Goal: Information Seeking & Learning: Learn about a topic

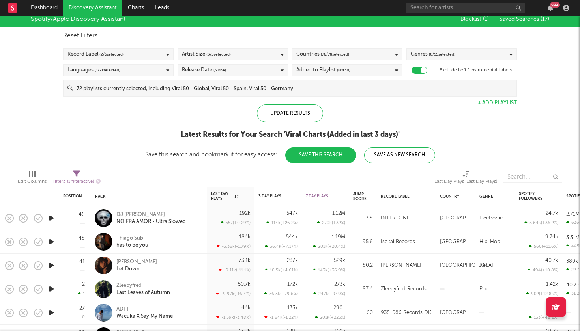
click at [81, 11] on link "Discovery Assistant" at bounding box center [92, 8] width 59 height 16
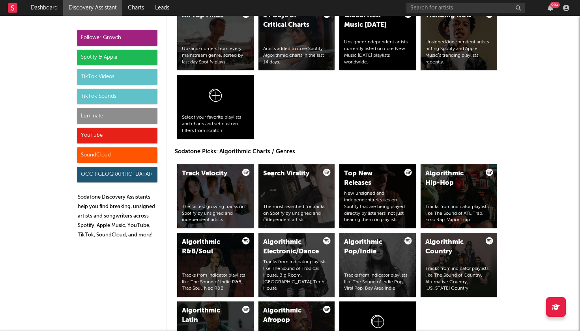
click at [127, 159] on div "SoundCloud" at bounding box center [117, 155] width 80 height 16
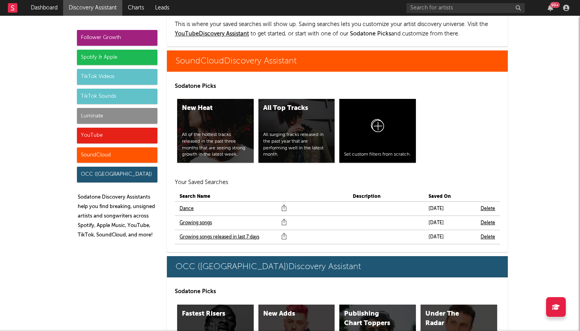
scroll to position [5148, 0]
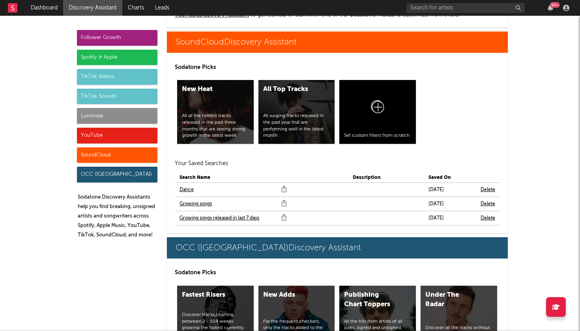
click at [137, 43] on div "Follower Growth" at bounding box center [117, 38] width 80 height 16
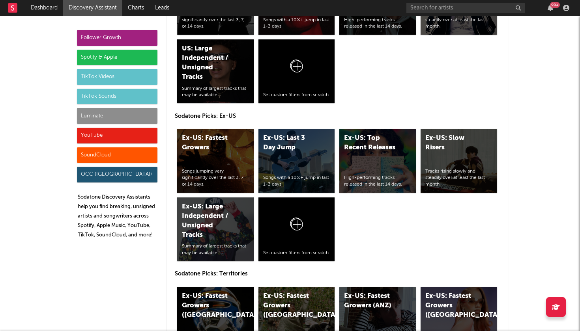
scroll to position [0, 0]
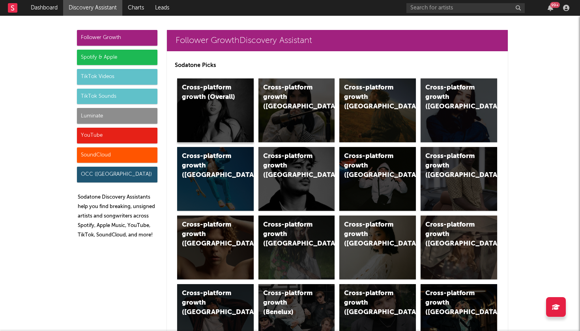
click at [191, 110] on div "Cross-platform growth (Overall)" at bounding box center [215, 110] width 76 height 64
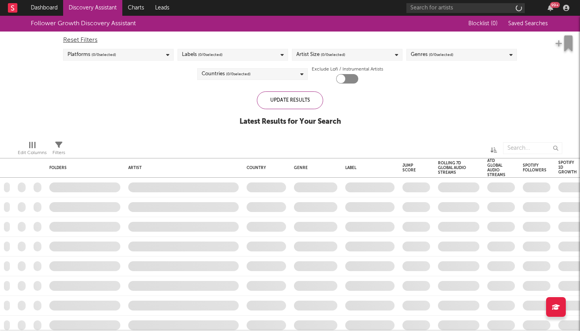
checkbox input "true"
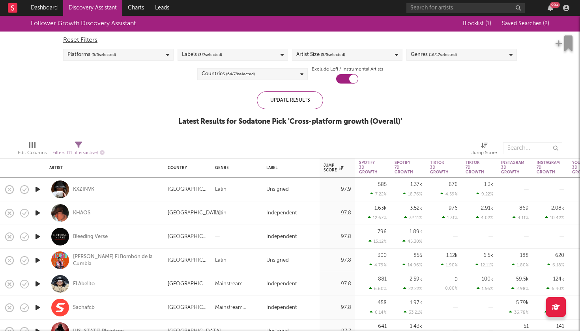
click at [166, 60] on div "Platforms ( 5 / 5 selected)" at bounding box center [118, 55] width 110 height 12
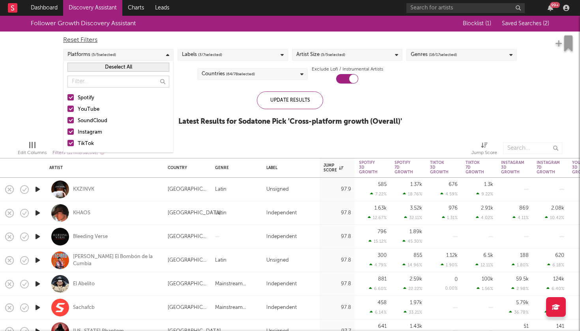
click at [43, 97] on div "Follower Growth Discovery Assistant Blocklist ( 1 ) Saved Searches ( 2 ) Reset …" at bounding box center [290, 75] width 580 height 119
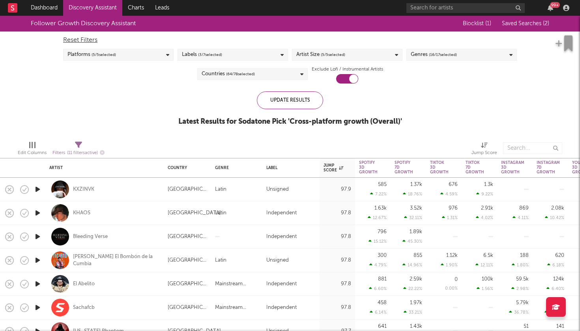
click at [203, 56] on span "( 3 / 7 selected)" at bounding box center [210, 54] width 24 height 9
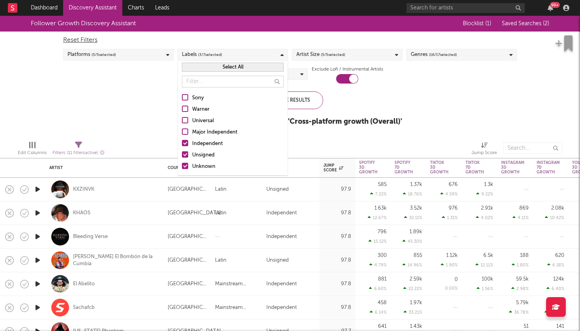
click at [139, 117] on div "Follower Growth Discovery Assistant Blocklist ( 1 ) Saved Searches ( 2 ) Reset …" at bounding box center [290, 75] width 580 height 119
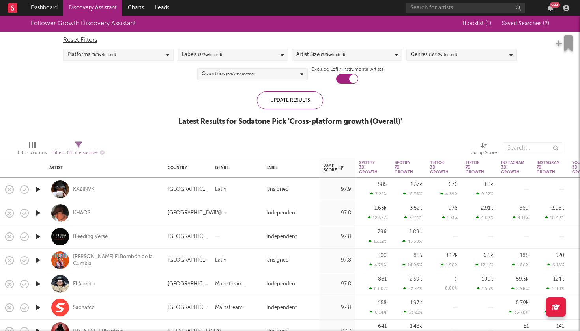
click at [338, 54] on span "( 5 / 5 selected)" at bounding box center [333, 54] width 24 height 9
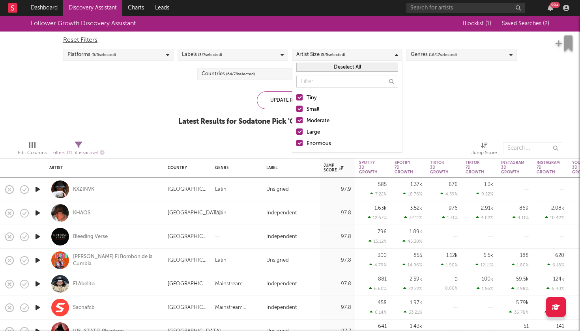
click at [302, 124] on label "Moderate" at bounding box center [347, 120] width 102 height 9
click at [296, 124] on input "Moderate" at bounding box center [296, 120] width 0 height 9
click at [301, 132] on div at bounding box center [299, 132] width 6 height 6
click at [296, 132] on input "Large" at bounding box center [296, 132] width 0 height 9
click at [300, 144] on div at bounding box center [299, 143] width 6 height 6
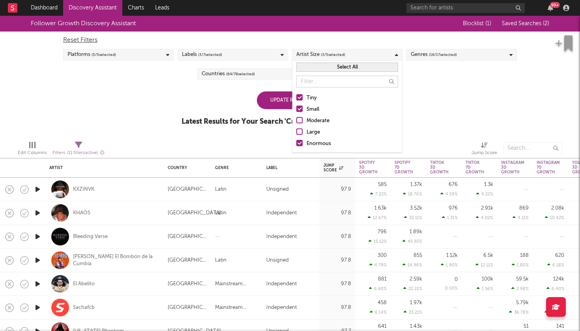
click at [296, 144] on input "Enormous" at bounding box center [296, 143] width 0 height 9
click at [441, 118] on div "Follower Growth Discovery Assistant Blocklist ( 1 ) Saved Searches ( 2 ) Reset …" at bounding box center [290, 75] width 580 height 119
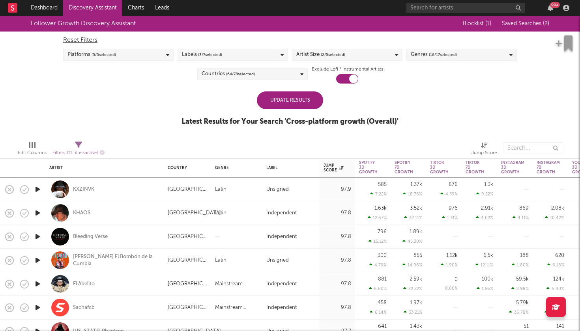
click at [293, 77] on div "Countries ( 64 / 78 selected)" at bounding box center [252, 74] width 110 height 12
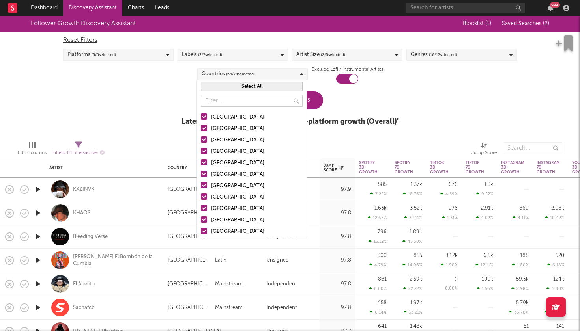
click at [268, 87] on button "Select All" at bounding box center [252, 86] width 102 height 9
click at [268, 87] on button "Deselect All" at bounding box center [252, 86] width 102 height 9
click at [207, 151] on div at bounding box center [204, 151] width 6 height 6
click at [201, 151] on input "[GEOGRAPHIC_DATA]" at bounding box center [201, 151] width 0 height 9
click at [204, 150] on div at bounding box center [204, 151] width 6 height 6
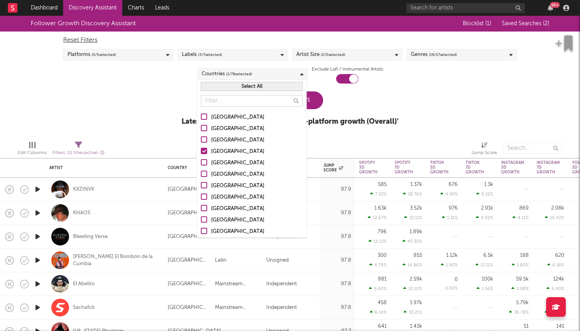
click at [201, 150] on input "[GEOGRAPHIC_DATA]" at bounding box center [201, 151] width 0 height 9
click at [249, 85] on button "Select All" at bounding box center [252, 86] width 102 height 9
click at [451, 87] on div "Follower Growth Discovery Assistant Blocklist ( 1 ) Saved Searches ( 2 ) Reset …" at bounding box center [290, 75] width 580 height 119
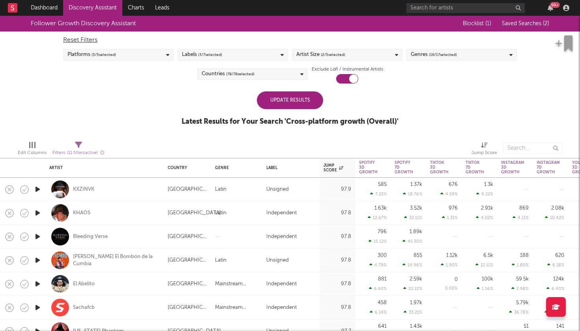
click at [430, 51] on span "( 16 / 17 selected)" at bounding box center [443, 54] width 28 height 9
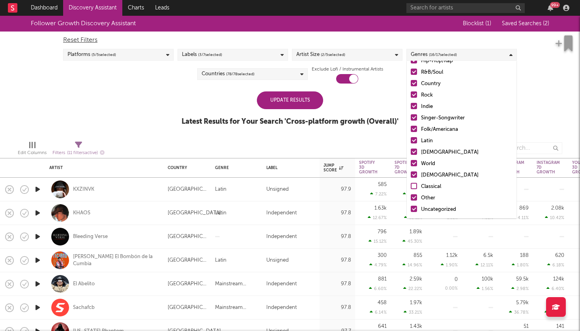
scroll to position [56, 0]
click at [415, 175] on div at bounding box center [413, 175] width 6 height 6
click at [410, 175] on input "[DEMOGRAPHIC_DATA]" at bounding box center [410, 175] width 0 height 9
click at [541, 90] on div "Follower Growth Discovery Assistant Blocklist ( 1 ) Saved Searches ( 2 ) Reset …" at bounding box center [290, 75] width 580 height 119
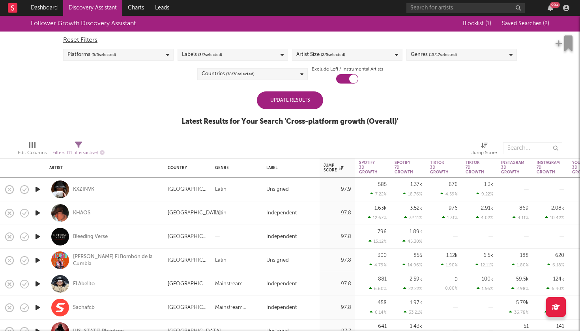
click at [296, 102] on div "Update Results" at bounding box center [290, 100] width 66 height 18
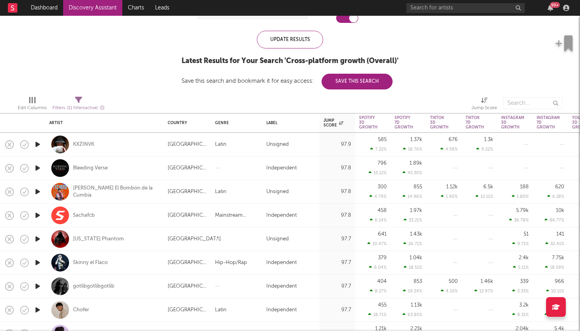
click at [35, 144] on icon "button" at bounding box center [38, 145] width 8 height 10
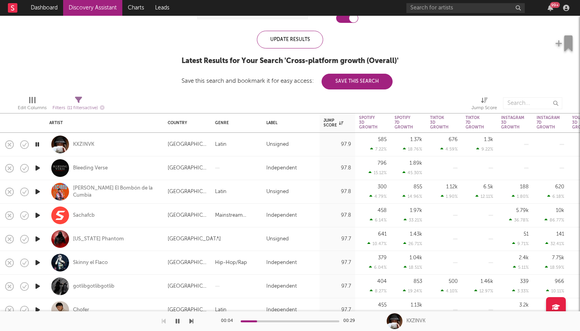
click at [38, 142] on icon "button" at bounding box center [37, 145] width 7 height 10
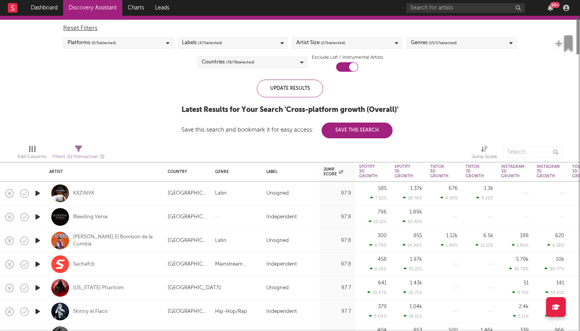
click at [76, 151] on icon at bounding box center [78, 149] width 7 height 7
select select "or"
select select "between"
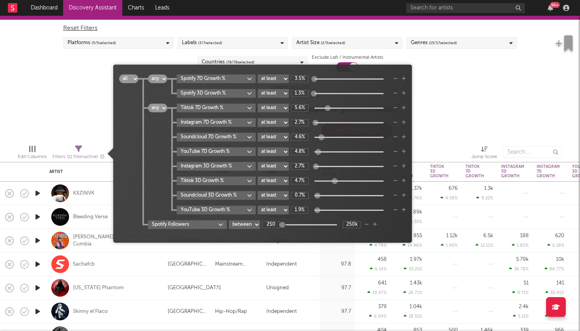
click at [73, 97] on div "Follower Growth Discovery Assistant Blocklist ( 1 ) Saved Searches ( 2 ) Reset …" at bounding box center [290, 71] width 580 height 134
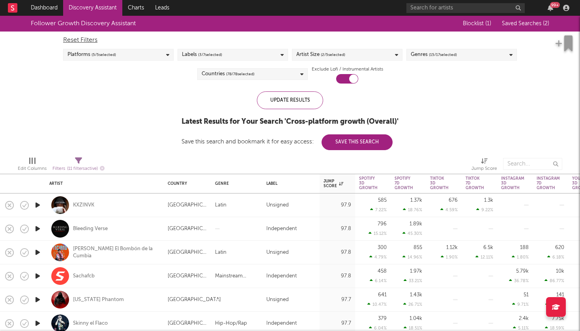
click at [76, 9] on link "Discovery Assistant" at bounding box center [92, 8] width 59 height 16
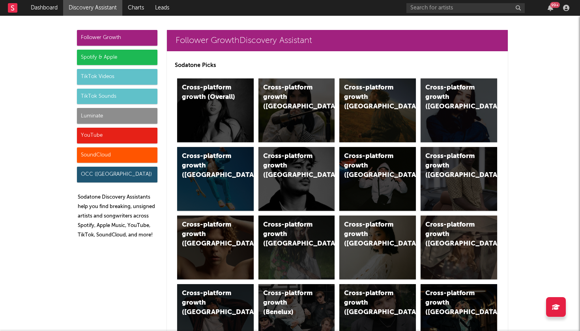
click at [554, 9] on div "99 +" at bounding box center [550, 8] width 12 height 6
click at [551, 8] on icon "button" at bounding box center [550, 8] width 6 height 6
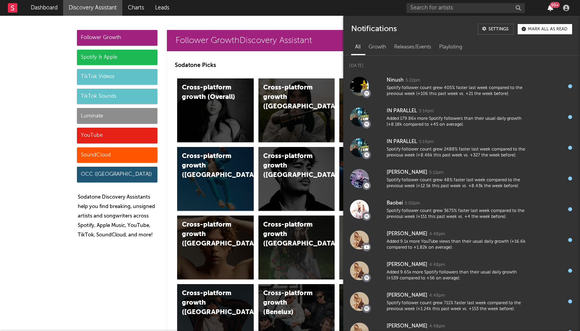
click at [551, 8] on icon "button" at bounding box center [550, 8] width 6 height 6
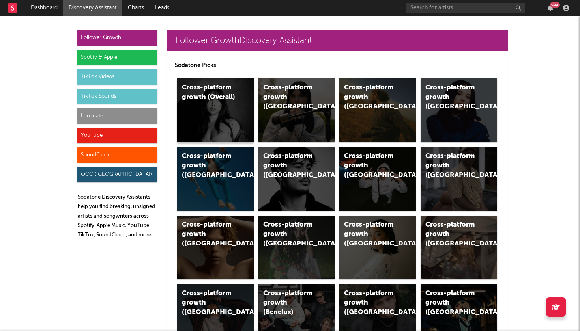
click at [228, 88] on div "Cross-platform growth (Overall)" at bounding box center [209, 92] width 54 height 19
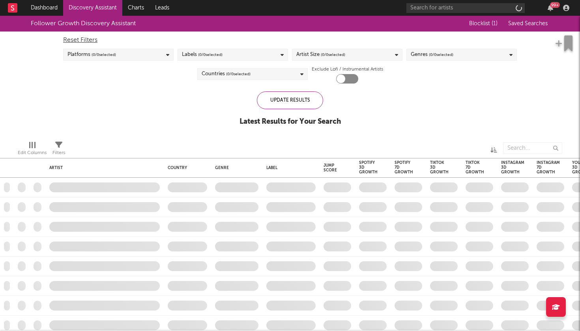
checkbox input "true"
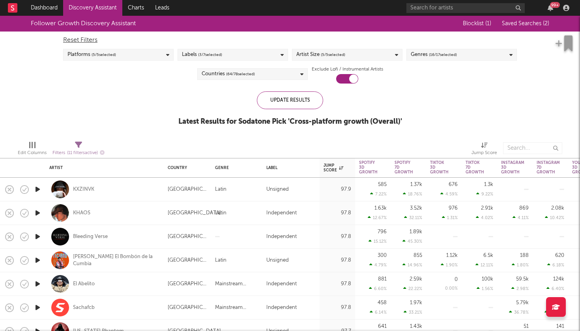
click at [164, 58] on div "Platforms ( 5 / 5 selected)" at bounding box center [118, 55] width 110 height 12
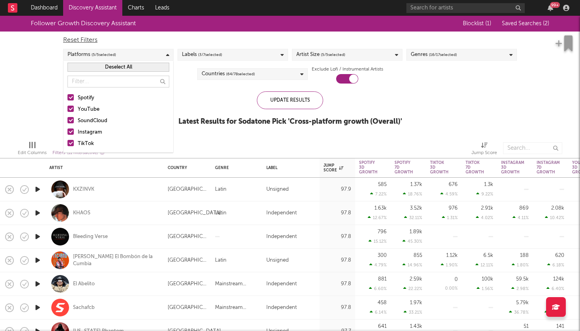
click at [149, 53] on div "Platforms ( 5 / 5 selected)" at bounding box center [118, 55] width 110 height 12
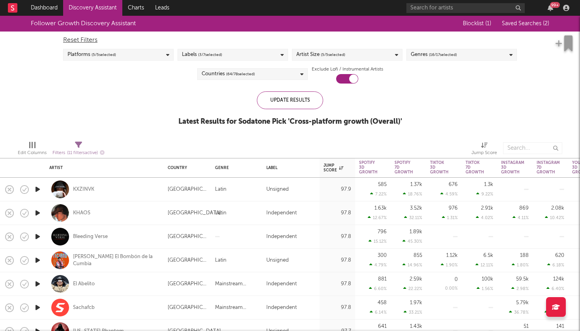
click at [210, 50] on span "( 3 / 7 selected)" at bounding box center [210, 54] width 24 height 9
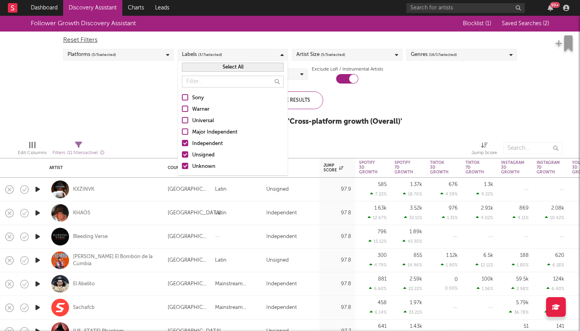
click at [210, 50] on span "( 3 / 7 selected)" at bounding box center [210, 54] width 24 height 9
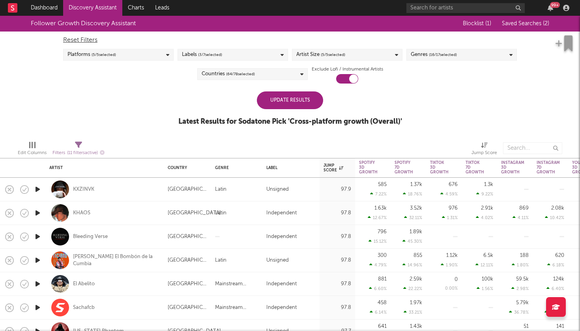
click at [285, 96] on div "Update Results" at bounding box center [290, 100] width 66 height 18
click at [518, 24] on span "Saved Searches ( 2 )" at bounding box center [525, 24] width 47 height 6
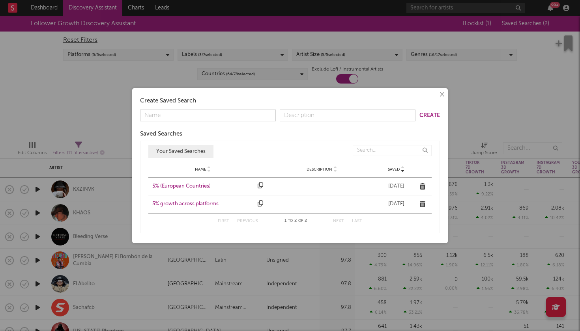
click at [441, 93] on button "×" at bounding box center [441, 94] width 9 height 9
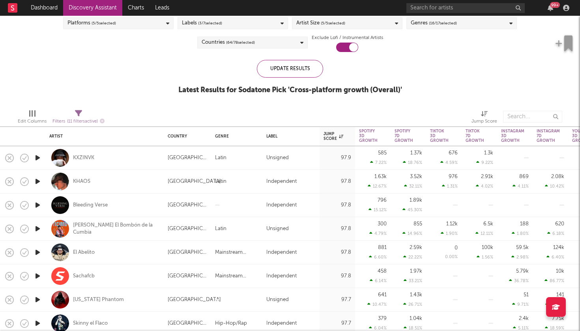
click at [37, 209] on icon "button" at bounding box center [38, 205] width 8 height 10
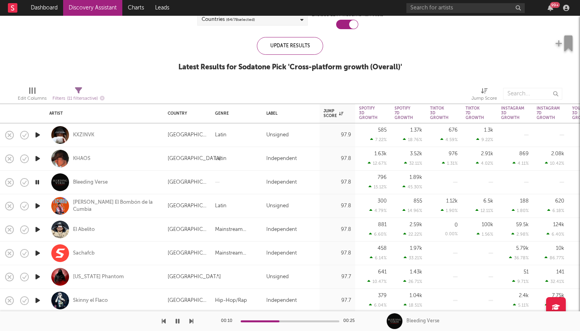
click at [36, 206] on icon "button" at bounding box center [38, 206] width 8 height 10
click at [36, 206] on icon "button" at bounding box center [37, 206] width 7 height 10
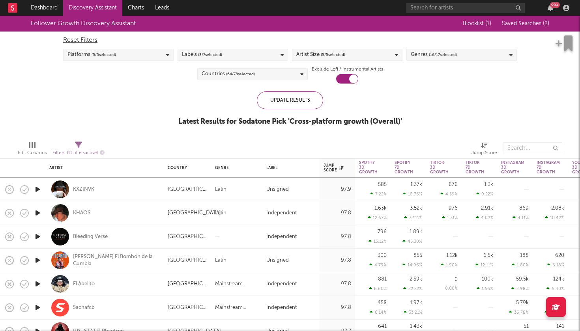
click at [86, 6] on link "Discovery Assistant" at bounding box center [92, 8] width 59 height 16
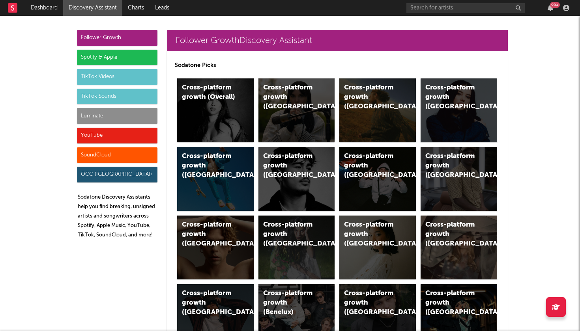
click at [124, 57] on div "Spotify & Apple" at bounding box center [117, 58] width 80 height 16
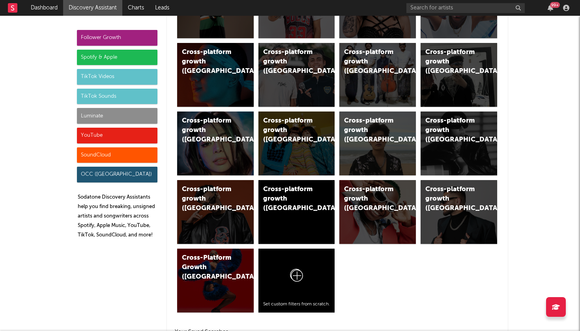
scroll to position [808, 0]
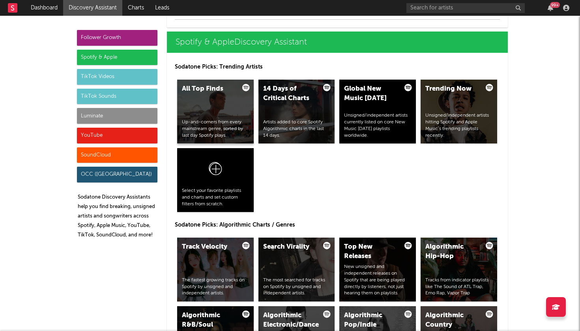
click at [233, 118] on div "All Top Finds Up-and-comers from every mainstream genre, sorted by last day Spo…" at bounding box center [215, 112] width 76 height 64
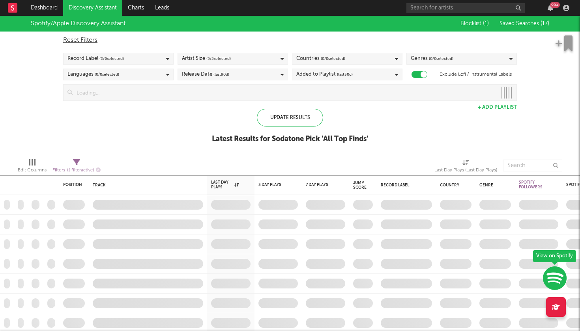
click at [159, 59] on div "Record Label ( 2 / 6 selected)" at bounding box center [118, 59] width 110 height 12
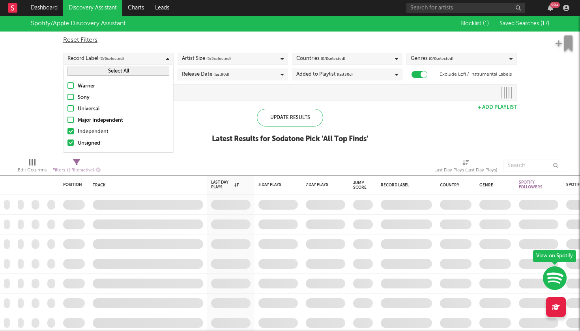
click at [159, 59] on div "Record Label ( 2 / 6 selected)" at bounding box center [118, 59] width 110 height 12
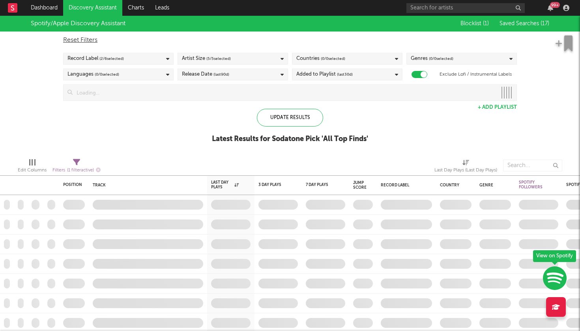
click at [217, 55] on span "( 5 / 5 selected)" at bounding box center [218, 58] width 24 height 9
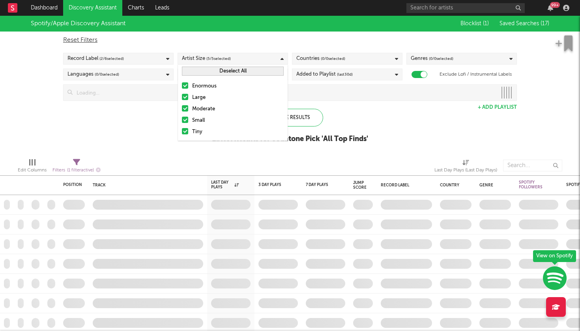
click at [187, 85] on div at bounding box center [185, 85] width 6 height 6
click at [182, 85] on input "Enormous" at bounding box center [182, 86] width 0 height 9
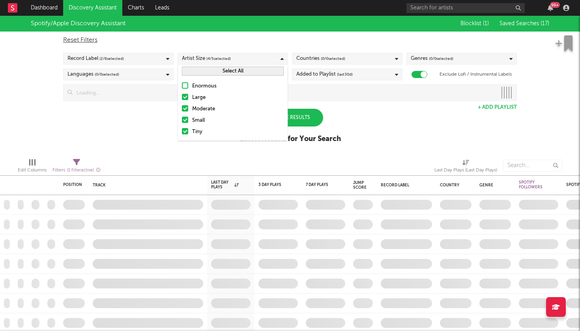
click at [185, 96] on div at bounding box center [185, 97] width 6 height 6
click at [182, 96] on input "Large" at bounding box center [182, 97] width 0 height 9
click at [184, 111] on div at bounding box center [185, 108] width 6 height 6
click at [182, 111] on input "Moderate" at bounding box center [182, 108] width 0 height 9
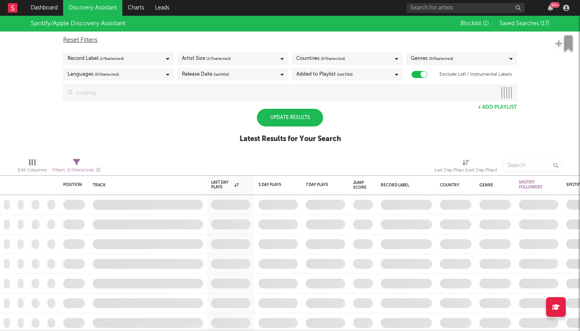
click at [161, 115] on div "Spotify/Apple Discovery Assistant Blocklist ( 1 ) Saved Searches ( 17 ) Reset F…" at bounding box center [290, 84] width 580 height 136
click at [357, 55] on div "Countries ( 0 / 0 selected)" at bounding box center [347, 59] width 110 height 12
click at [347, 70] on button "Deselect All" at bounding box center [347, 71] width 102 height 9
click at [368, 36] on div "Reset Filters" at bounding box center [289, 39] width 453 height 9
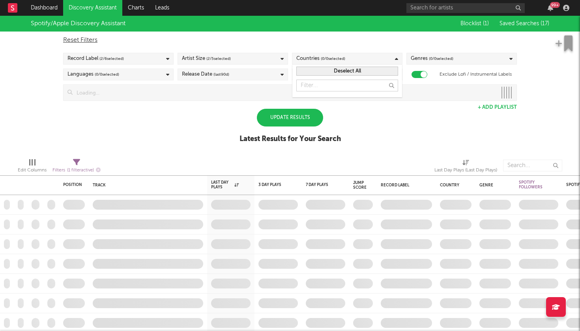
checkbox input "false"
click at [430, 54] on span "( 0 / 0 selected)" at bounding box center [441, 58] width 24 height 9
click at [433, 52] on div "Reset Filters Record Label ( 0 / 6 selected) Artist Size ( 0 / 5 selected) Coun…" at bounding box center [289, 66] width 461 height 69
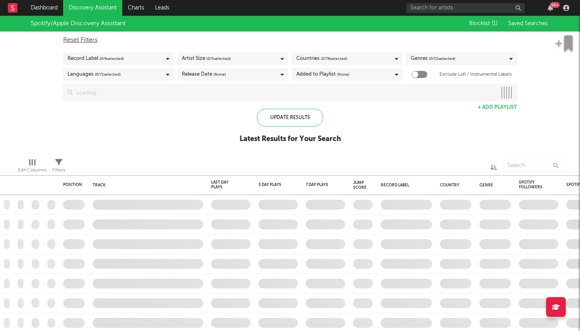
checkbox input "true"
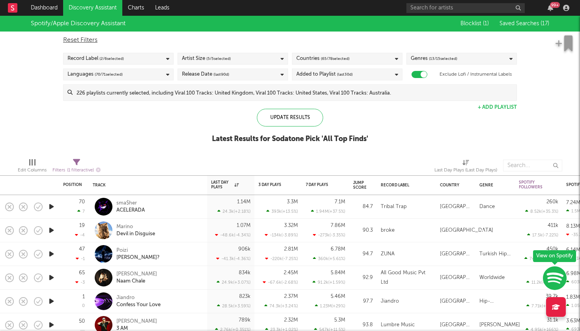
click at [229, 56] on span "( 5 / 5 selected)" at bounding box center [218, 58] width 24 height 9
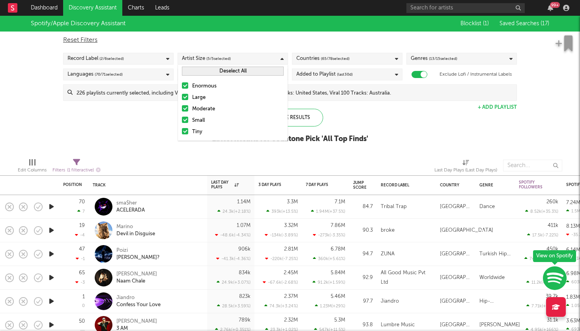
click at [191, 86] on label "Enormous" at bounding box center [233, 86] width 102 height 9
click at [182, 86] on input "Enormous" at bounding box center [182, 86] width 0 height 9
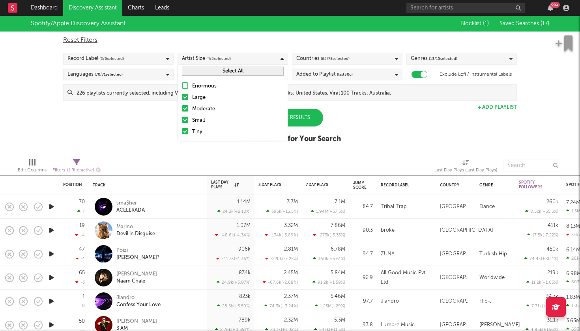
click at [188, 96] on label "Large" at bounding box center [233, 97] width 102 height 9
click at [182, 96] on input "Large" at bounding box center [182, 97] width 0 height 9
click at [186, 109] on div at bounding box center [185, 108] width 6 height 6
click at [182, 109] on input "Moderate" at bounding box center [182, 108] width 0 height 9
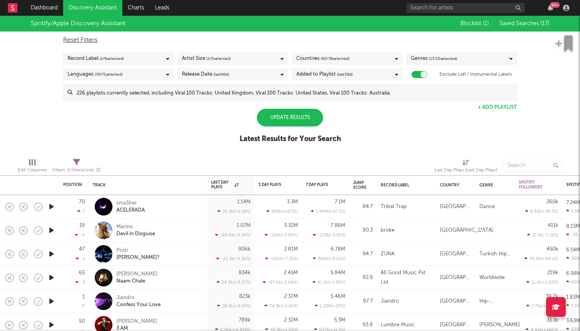
click at [151, 115] on div "Spotify/Apple Discovery Assistant Blocklist ( 1 ) Saved Searches ( 17 ) Reset F…" at bounding box center [290, 84] width 580 height 136
click at [442, 56] on span "( 13 / 15 selected)" at bounding box center [443, 58] width 28 height 9
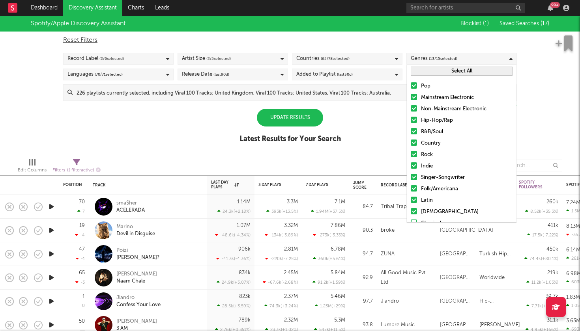
click at [412, 211] on div at bounding box center [413, 211] width 6 height 6
click at [410, 211] on input "[DEMOGRAPHIC_DATA]" at bounding box center [410, 211] width 0 height 9
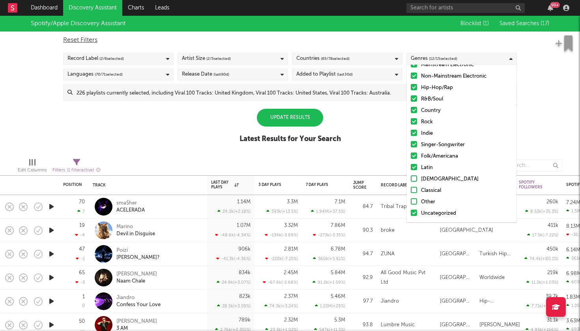
scroll to position [33, 0]
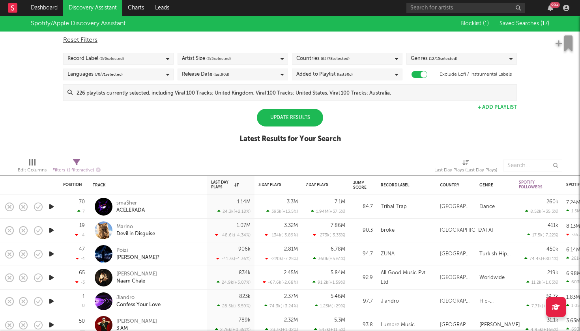
click at [359, 132] on div "Spotify/Apple Discovery Assistant Blocklist ( 1 ) Saved Searches ( 17 ) Reset F…" at bounding box center [290, 84] width 580 height 136
click at [123, 75] on span "( 70 / 71 selected)" at bounding box center [109, 74] width 28 height 9
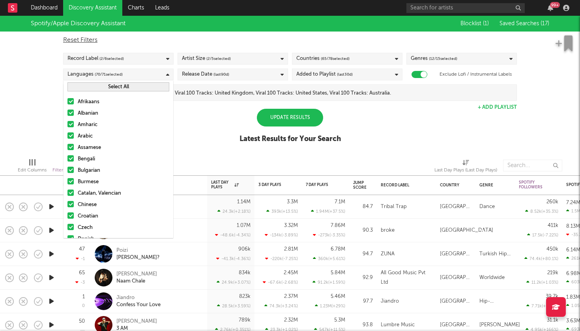
scroll to position [0, 0]
click at [129, 86] on button "Select All" at bounding box center [118, 86] width 102 height 9
click at [129, 86] on button "Deselect All" at bounding box center [118, 86] width 102 height 9
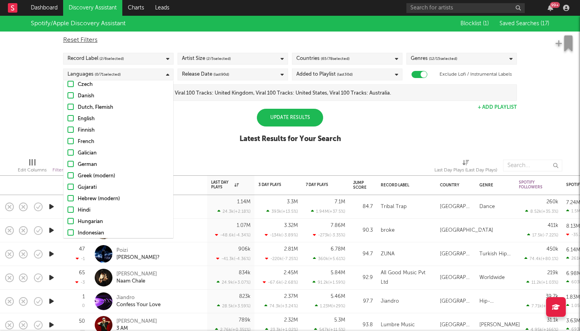
scroll to position [148, 0]
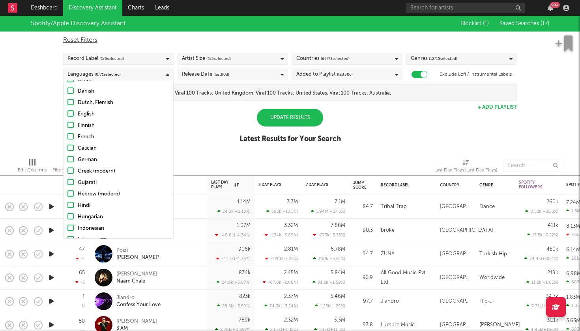
click at [72, 110] on div at bounding box center [70, 113] width 6 height 6
click at [67, 110] on input "English" at bounding box center [67, 114] width 0 height 9
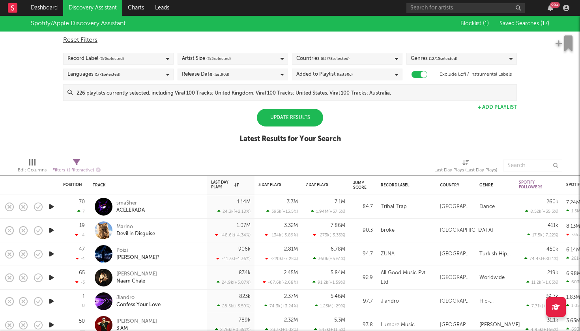
click at [207, 146] on div "Spotify/Apple Discovery Assistant Blocklist ( 1 ) Saved Searches ( 17 ) Reset F…" at bounding box center [290, 84] width 580 height 136
click at [264, 69] on div "Release Date (last 90 d)" at bounding box center [232, 75] width 110 height 12
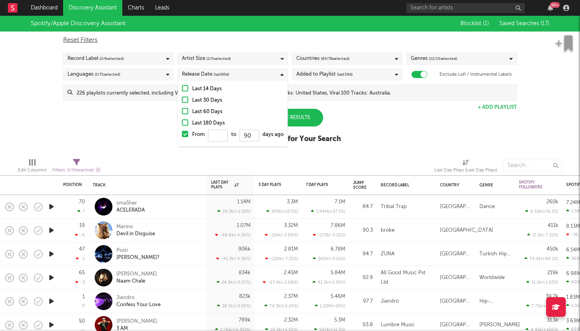
click at [184, 99] on div at bounding box center [185, 100] width 6 height 6
click at [182, 99] on input "Last 30 Days" at bounding box center [182, 100] width 0 height 9
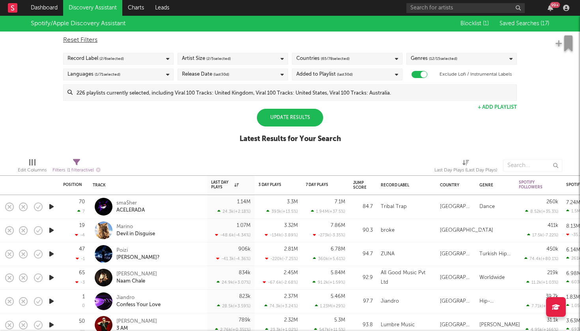
click at [379, 113] on div "Spotify/Apple Discovery Assistant Blocklist ( 1 ) Saved Searches ( 17 ) Reset F…" at bounding box center [290, 84] width 580 height 136
click at [304, 122] on div "Update Results" at bounding box center [290, 118] width 66 height 18
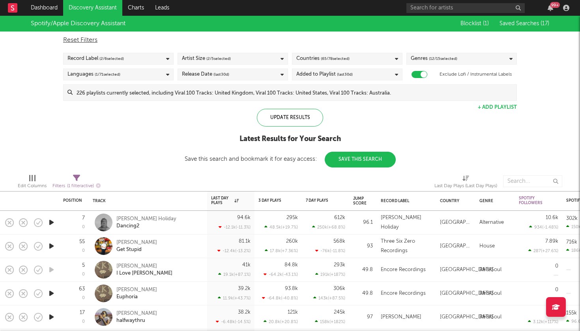
select select "max"
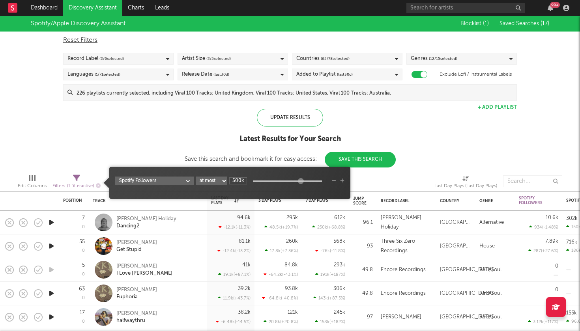
click at [76, 186] on span "( 1 filter active)" at bounding box center [80, 186] width 27 height 4
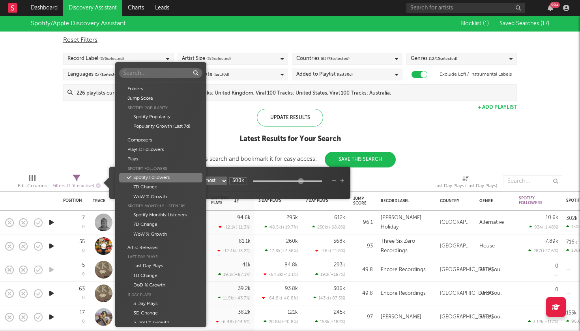
click at [188, 181] on body "Dashboard Discovery Assistant Charts Leads 99 + Notifications Settings Mark all…" at bounding box center [290, 165] width 580 height 331
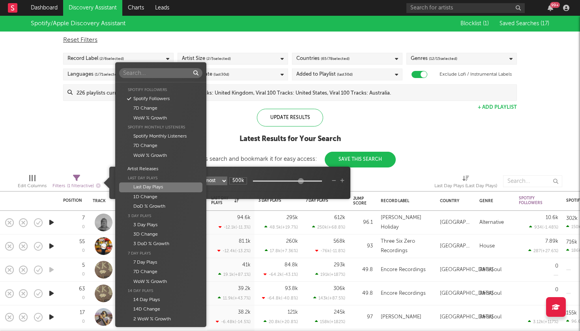
click at [241, 169] on div "Folders Jump Score Spotify Popularity Spotify Popularity Popularity Growth (Las…" at bounding box center [290, 165] width 580 height 331
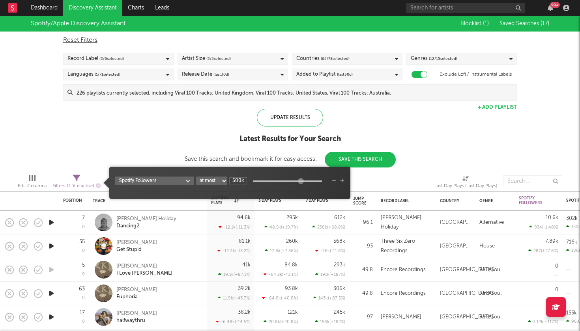
click at [343, 179] on icon "button" at bounding box center [342, 181] width 4 height 5
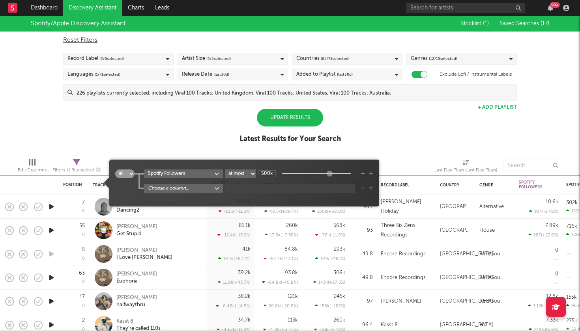
select select "or"
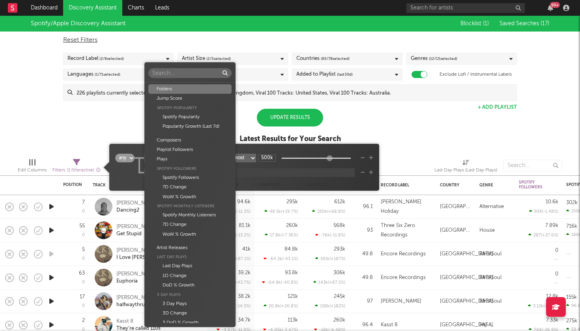
click at [163, 172] on body "Dashboard Discovery Assistant Charts Leads 99 + Notifications Settings Mark all…" at bounding box center [290, 165] width 580 height 331
click at [129, 181] on div "Folders Jump Score Spotify Popularity Spotify Popularity Popularity Growth (Las…" at bounding box center [290, 165] width 580 height 331
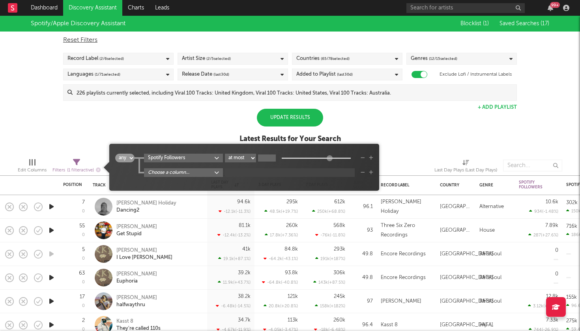
click at [362, 159] on icon "button" at bounding box center [362, 158] width 4 height 5
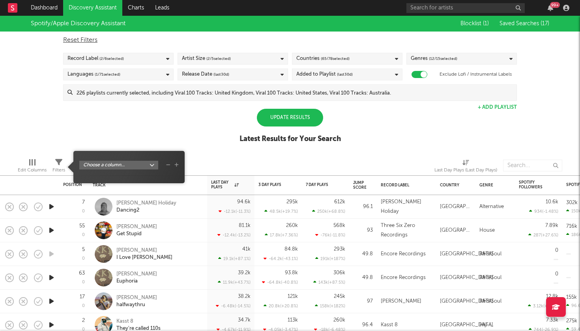
click at [118, 166] on body "Dashboard Discovery Assistant Charts Leads 99 + Notifications Settings Mark all…" at bounding box center [290, 165] width 580 height 331
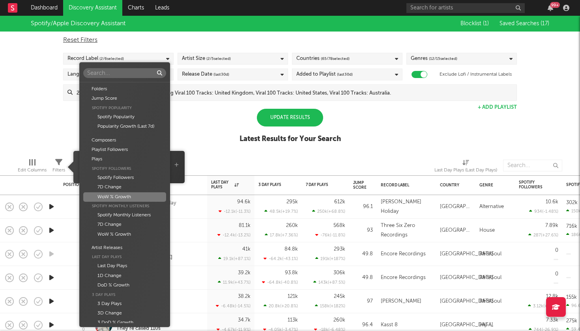
scroll to position [0, 0]
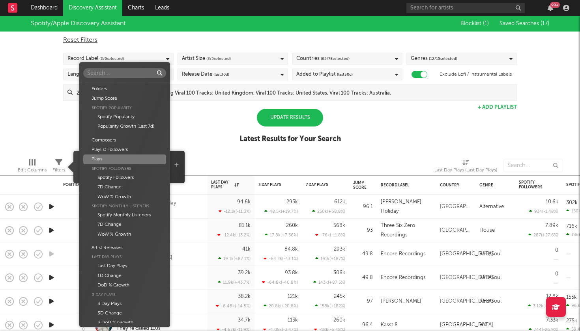
click at [106, 159] on div "Plays" at bounding box center [124, 159] width 83 height 9
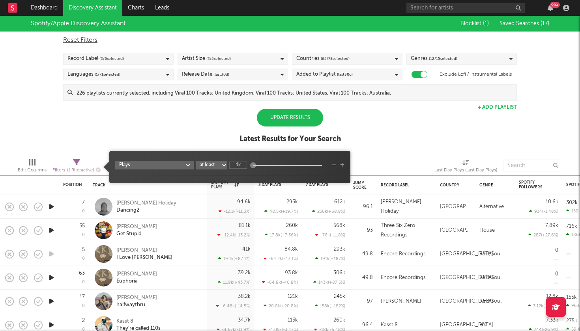
select select "between"
click at [241, 165] on input "1k" at bounding box center [238, 165] width 18 height 7
type input "1"
type input "5k"
click at [323, 162] on input "5B" at bounding box center [319, 165] width 18 height 7
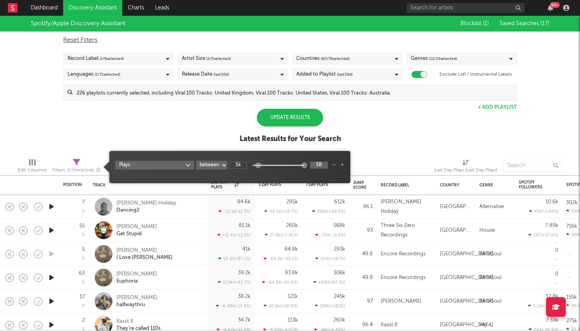
click at [323, 162] on input "5B" at bounding box center [319, 165] width 18 height 7
type input "15k"
click at [280, 151] on div "Update Results Latest Results for Your Search" at bounding box center [289, 130] width 101 height 43
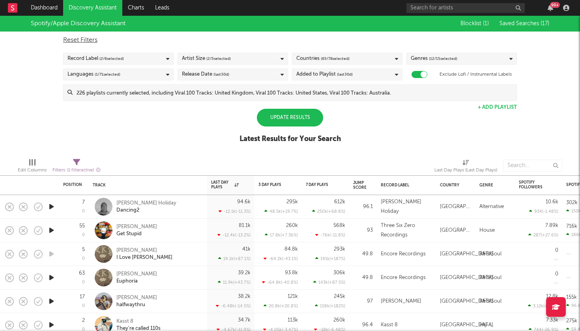
click at [296, 117] on div "Update Results" at bounding box center [290, 118] width 66 height 18
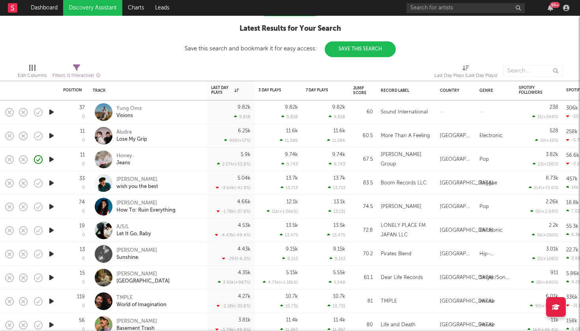
click at [52, 110] on icon "button" at bounding box center [51, 112] width 8 height 10
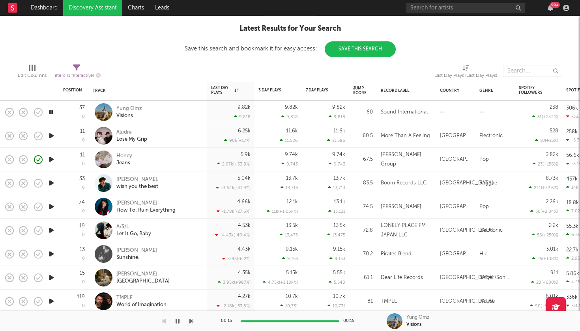
click at [52, 138] on icon "button" at bounding box center [51, 136] width 8 height 10
click at [52, 160] on icon "button" at bounding box center [51, 160] width 8 height 10
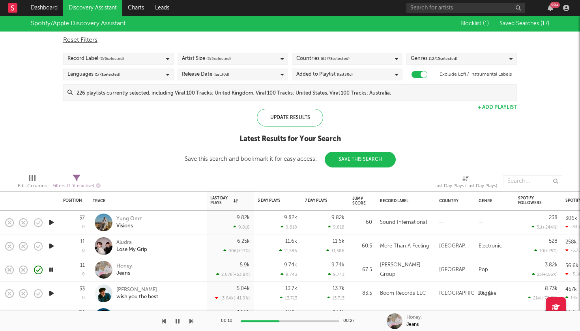
click at [51, 271] on icon "button" at bounding box center [50, 270] width 7 height 10
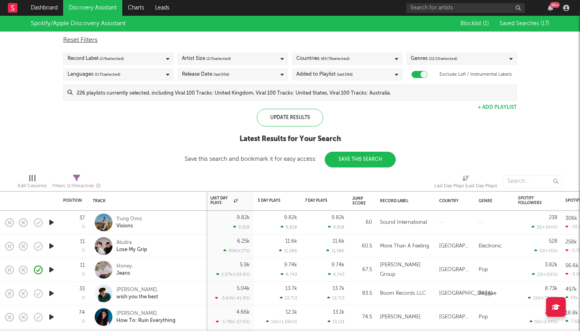
click at [435, 53] on div "Genres ( 12 / 15 selected)" at bounding box center [461, 59] width 110 height 12
click at [239, 160] on div "Save this search and bookmark it for easy access: Save This Search" at bounding box center [290, 159] width 211 height 6
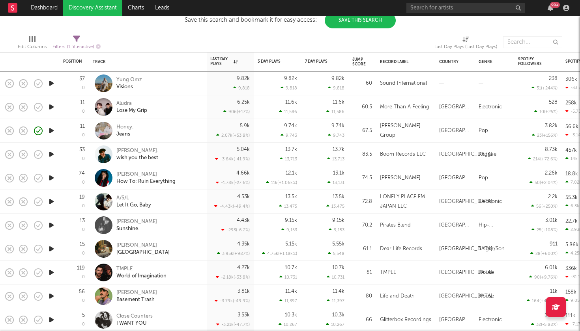
click at [55, 157] on icon "button" at bounding box center [51, 154] width 8 height 10
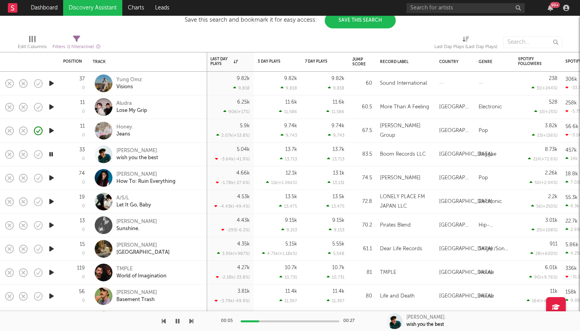
click at [53, 177] on icon "button" at bounding box center [51, 178] width 8 height 10
click at [50, 176] on icon "button" at bounding box center [50, 178] width 7 height 10
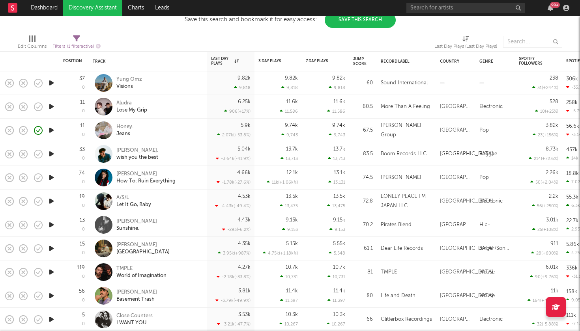
click at [50, 176] on icon "button" at bounding box center [51, 178] width 8 height 10
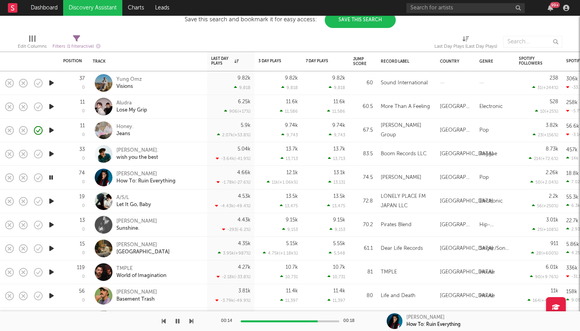
click at [50, 176] on icon "button" at bounding box center [50, 178] width 7 height 10
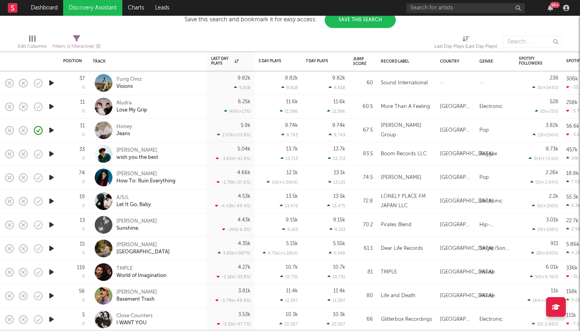
click at [51, 201] on icon "button" at bounding box center [51, 201] width 8 height 10
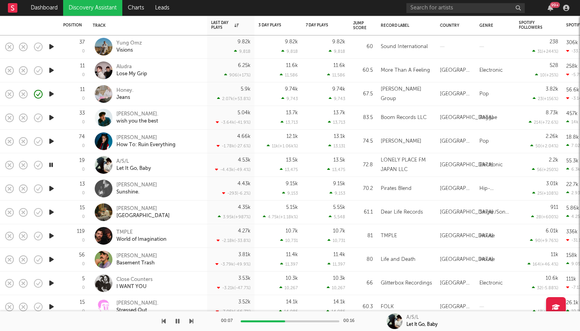
click at [53, 190] on icon "button" at bounding box center [51, 189] width 8 height 10
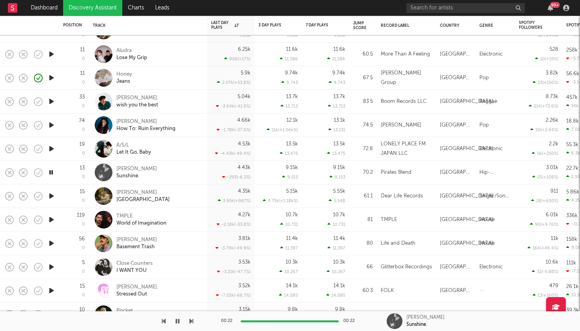
click at [52, 197] on icon "button" at bounding box center [51, 196] width 8 height 10
click at [55, 220] on icon "button" at bounding box center [51, 220] width 8 height 10
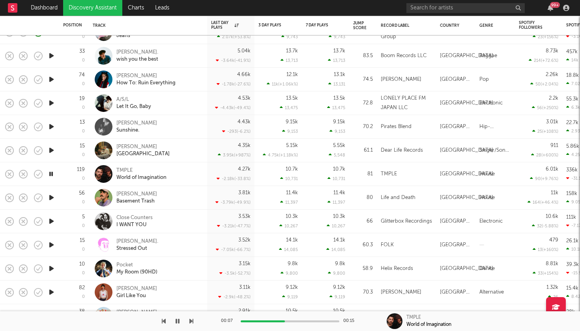
click at [52, 196] on icon "button" at bounding box center [51, 198] width 8 height 10
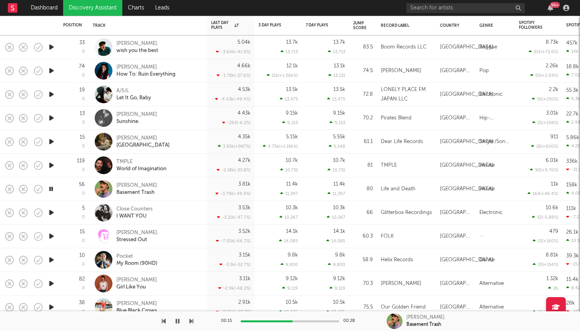
click at [52, 189] on icon "button" at bounding box center [50, 189] width 7 height 10
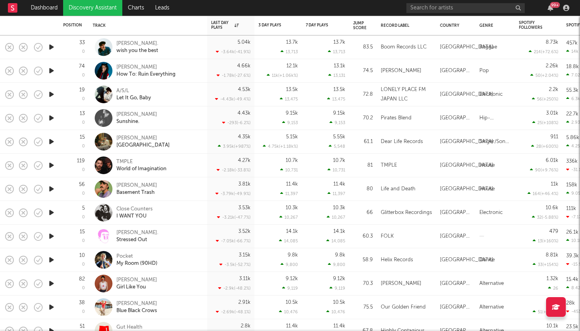
click at [50, 212] on icon "button" at bounding box center [51, 213] width 8 height 10
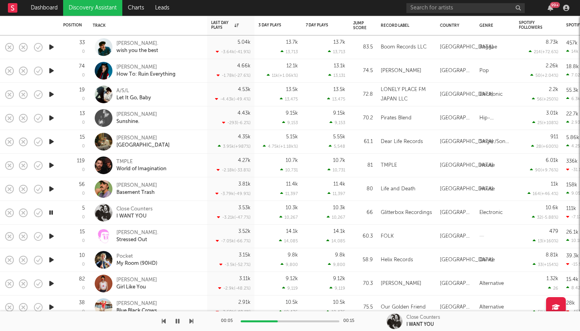
click at [50, 211] on icon "button" at bounding box center [50, 213] width 7 height 10
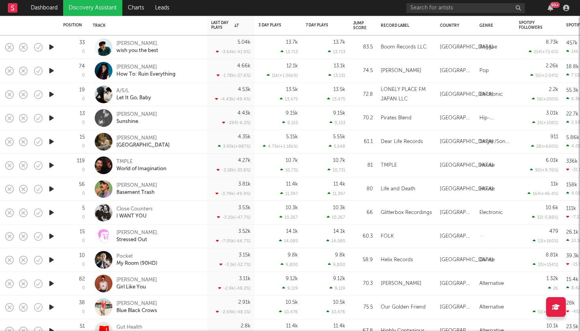
click at [54, 241] on icon "button" at bounding box center [51, 236] width 8 height 10
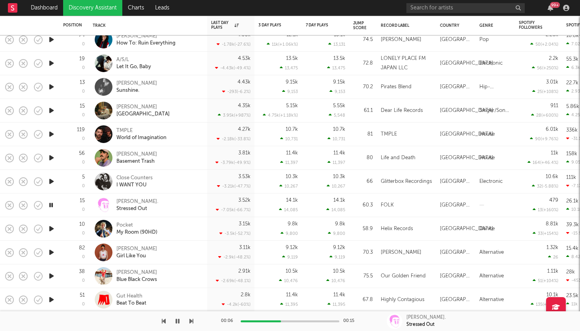
click at [52, 229] on icon "button" at bounding box center [51, 229] width 8 height 10
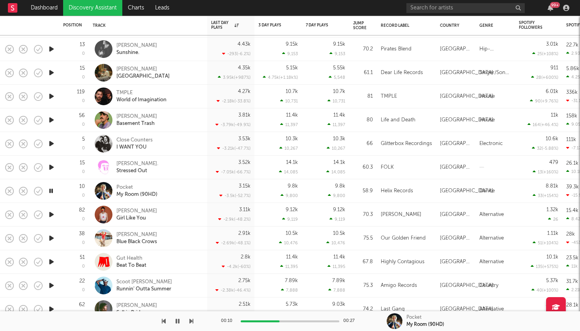
click at [53, 215] on icon "button" at bounding box center [51, 215] width 8 height 10
click at [52, 216] on icon "button" at bounding box center [50, 215] width 7 height 10
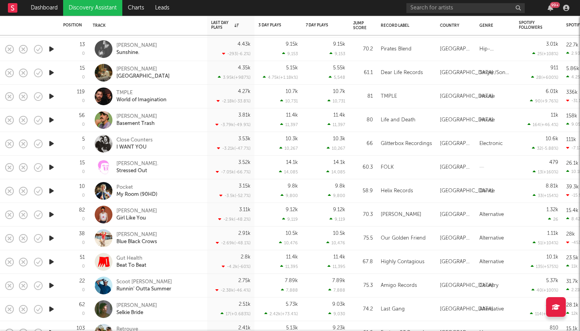
click at [53, 217] on icon "button" at bounding box center [51, 215] width 8 height 10
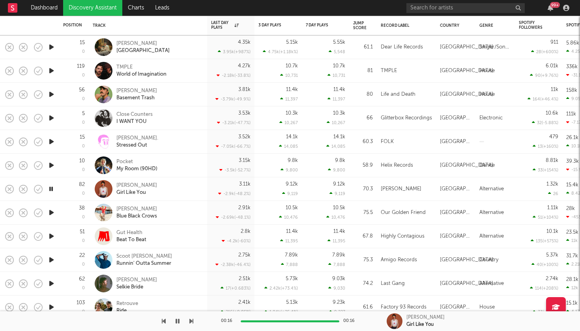
click at [53, 217] on icon "button" at bounding box center [51, 213] width 8 height 10
click at [51, 212] on icon "button" at bounding box center [50, 213] width 7 height 10
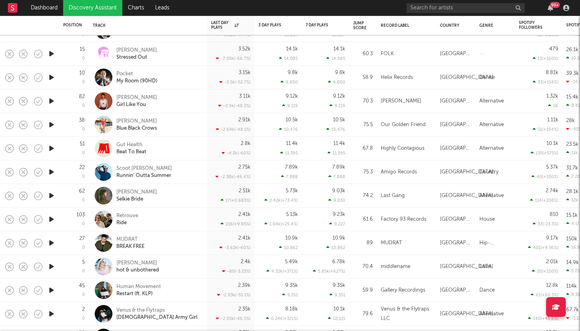
click at [54, 147] on icon "button" at bounding box center [51, 149] width 8 height 10
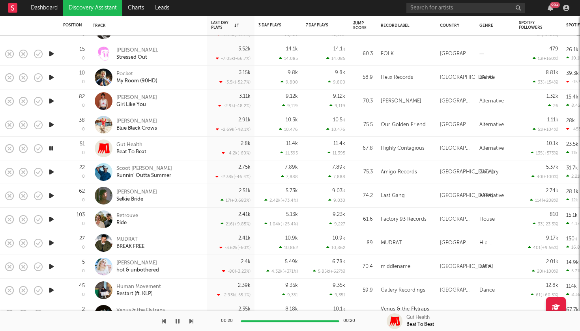
click at [53, 171] on icon "button" at bounding box center [51, 172] width 8 height 10
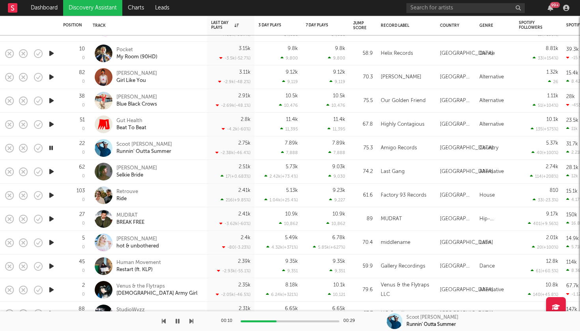
click at [51, 172] on icon "button" at bounding box center [51, 172] width 8 height 10
click at [52, 171] on icon "button" at bounding box center [50, 172] width 7 height 10
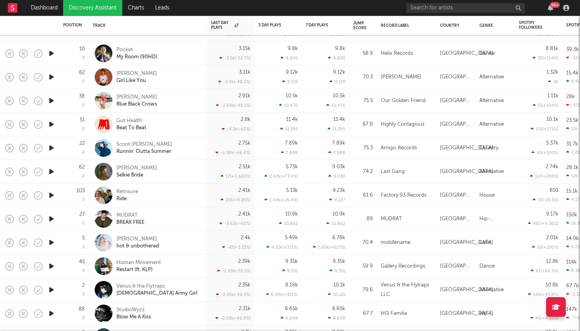
click at [51, 196] on icon "button" at bounding box center [51, 195] width 8 height 10
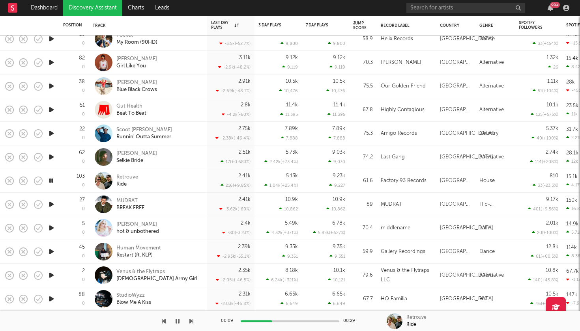
click at [51, 184] on icon "button" at bounding box center [50, 181] width 7 height 10
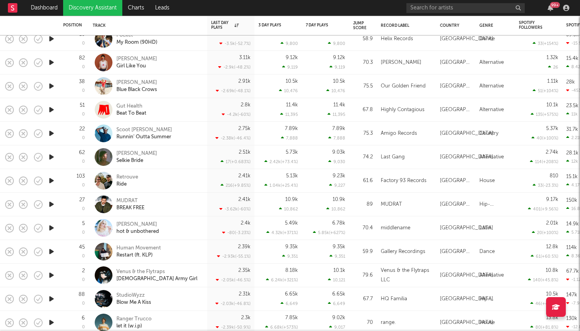
click at [52, 205] on icon "button" at bounding box center [51, 205] width 8 height 10
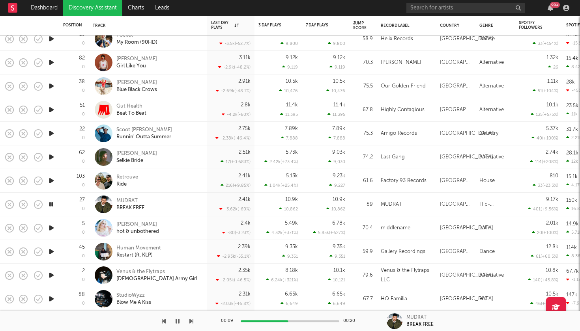
click at [52, 205] on icon "button" at bounding box center [50, 205] width 7 height 10
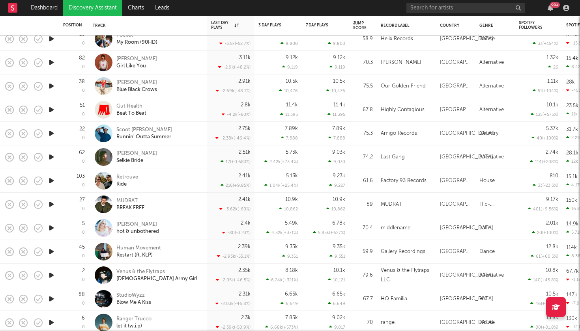
click at [53, 226] on icon "button" at bounding box center [51, 228] width 8 height 10
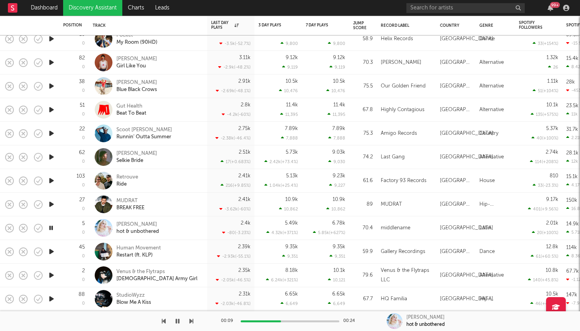
click at [53, 229] on icon "button" at bounding box center [50, 228] width 7 height 10
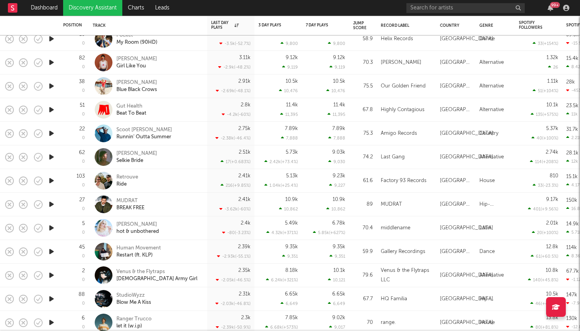
click at [53, 254] on icon "button" at bounding box center [51, 252] width 8 height 10
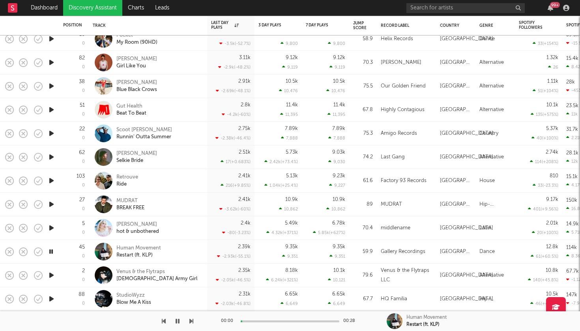
click at [53, 254] on icon "button" at bounding box center [50, 252] width 7 height 10
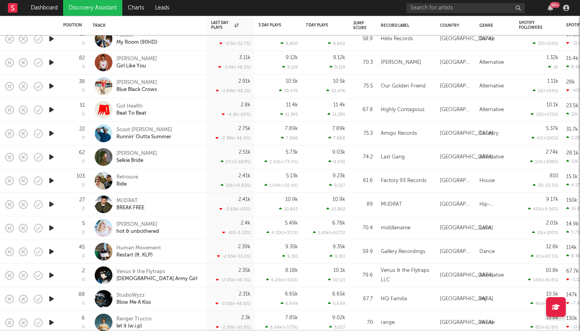
click at [53, 254] on icon "button" at bounding box center [51, 252] width 8 height 10
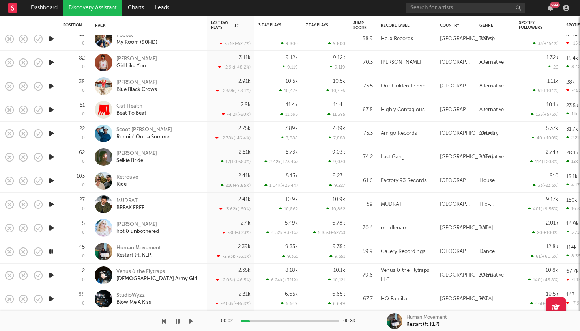
click at [53, 254] on icon "button" at bounding box center [50, 252] width 7 height 10
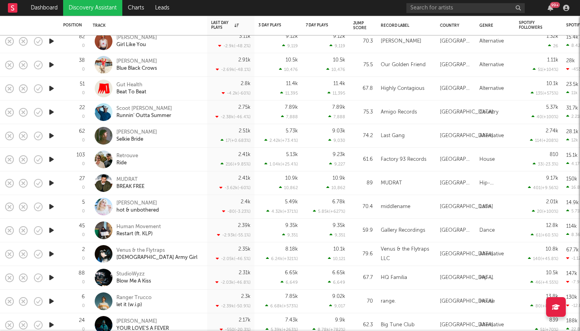
click at [54, 230] on icon "button" at bounding box center [51, 231] width 8 height 10
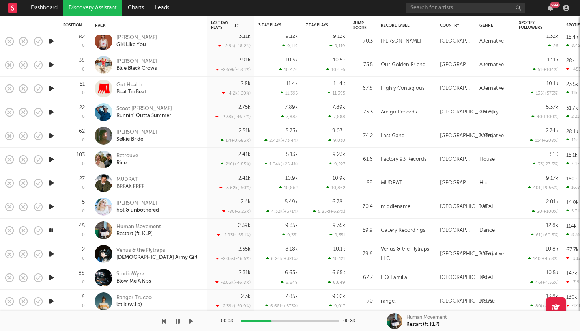
click at [54, 230] on icon "button" at bounding box center [50, 231] width 7 height 10
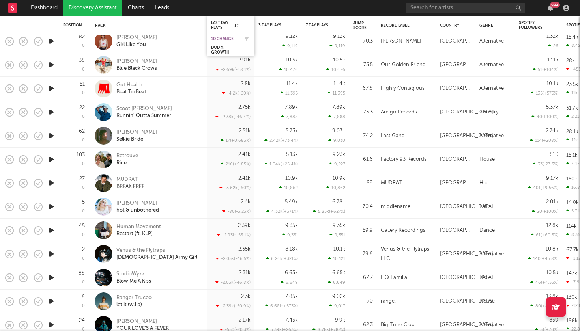
click at [235, 37] on div "1D Change" at bounding box center [225, 39] width 28 height 5
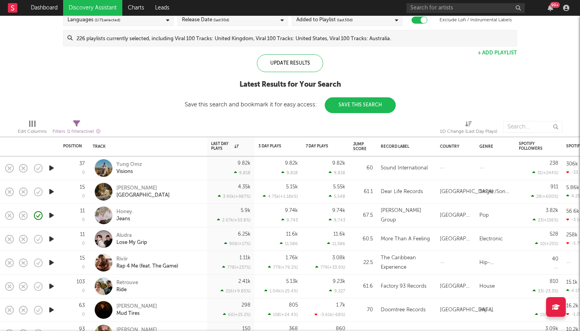
click at [53, 215] on icon "button" at bounding box center [51, 216] width 8 height 10
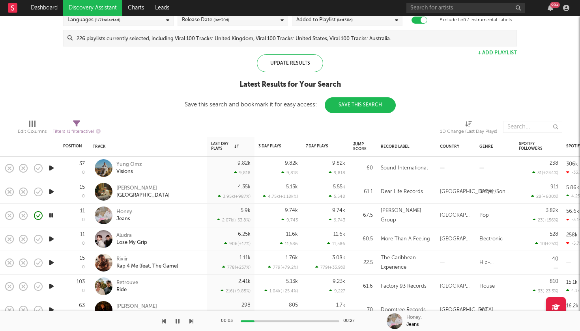
click at [53, 215] on icon "button" at bounding box center [50, 216] width 7 height 10
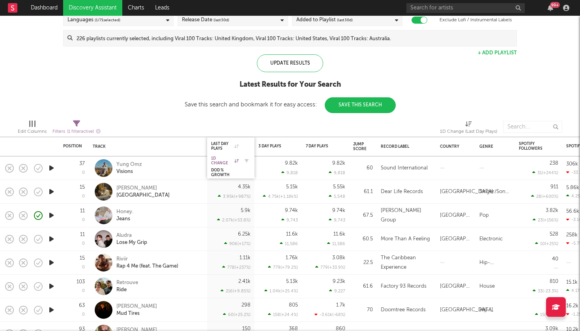
click at [236, 158] on div "1D Change" at bounding box center [225, 160] width 28 height 9
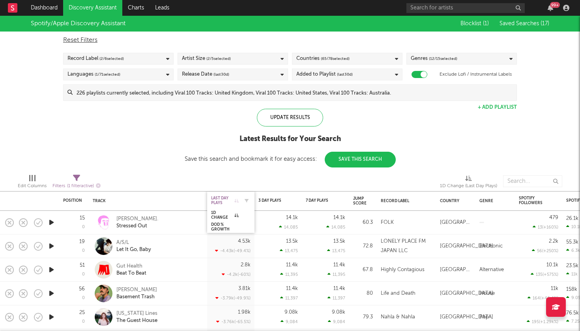
click at [228, 203] on div "Last Day Plays" at bounding box center [225, 200] width 28 height 9
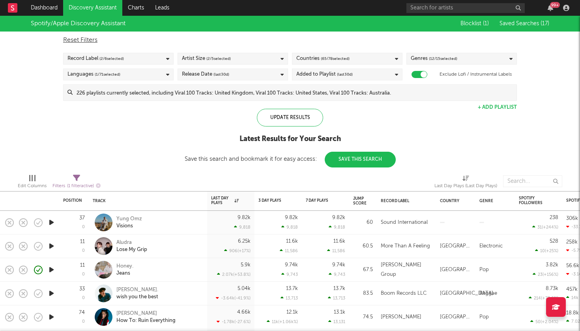
click at [80, 179] on icon at bounding box center [76, 178] width 7 height 7
select select "between"
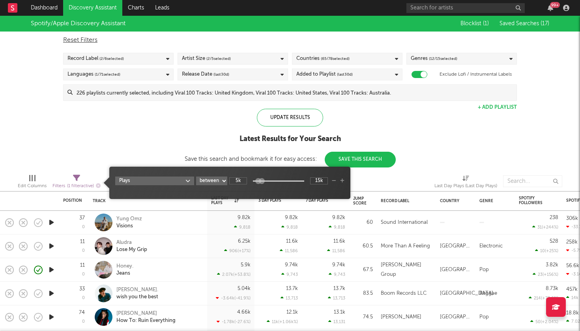
click at [80, 179] on icon at bounding box center [76, 178] width 7 height 7
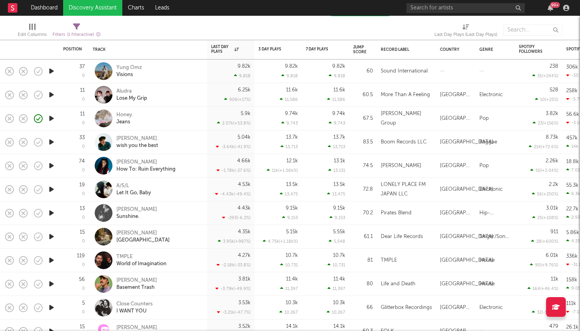
click at [54, 170] on icon "button" at bounding box center [51, 166] width 8 height 10
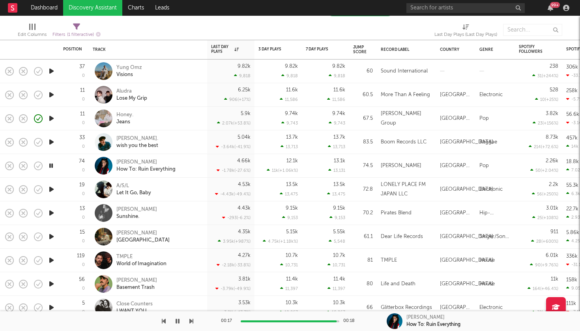
click at [54, 170] on icon "button" at bounding box center [50, 166] width 7 height 10
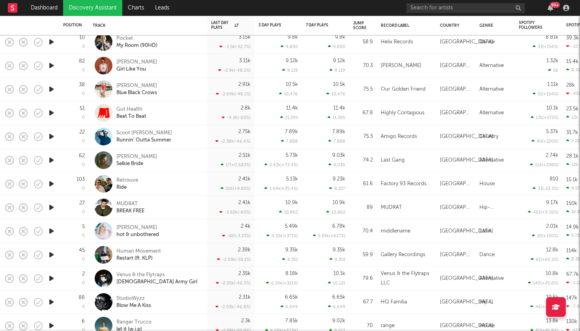
click at [51, 257] on icon "button" at bounding box center [51, 255] width 8 height 10
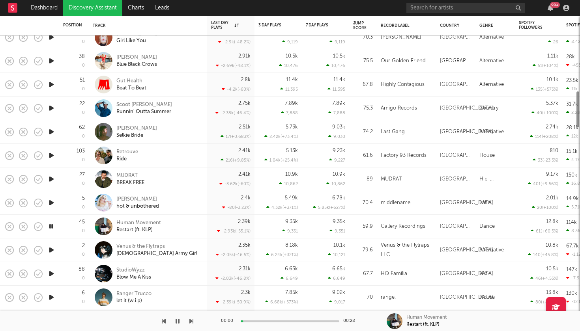
click at [50, 250] on icon "button" at bounding box center [51, 250] width 8 height 10
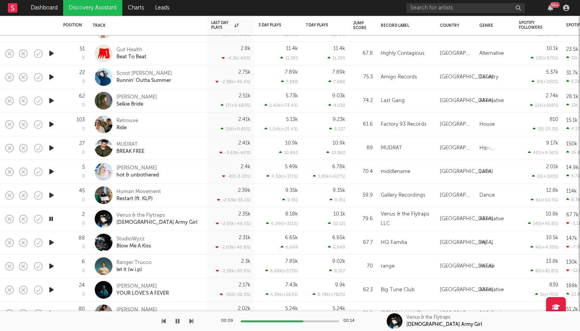
click at [52, 244] on icon "button" at bounding box center [51, 243] width 8 height 10
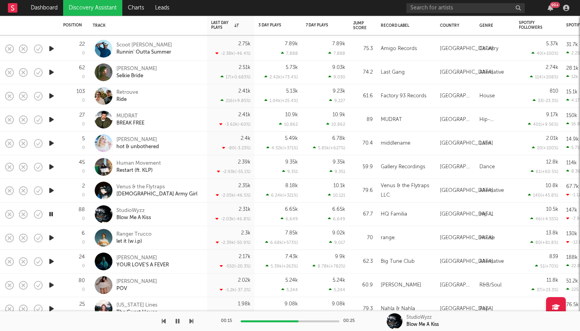
click at [52, 240] on icon "button" at bounding box center [51, 238] width 8 height 10
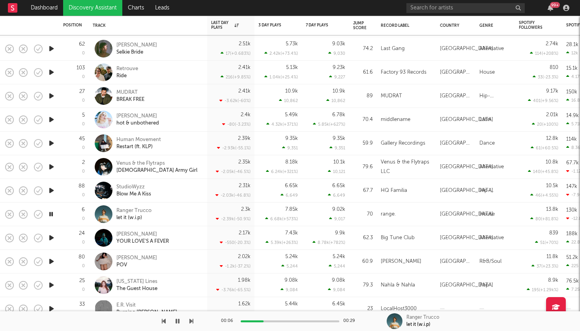
click at [52, 240] on icon "button" at bounding box center [51, 238] width 8 height 10
click at [52, 263] on icon "button" at bounding box center [51, 262] width 8 height 10
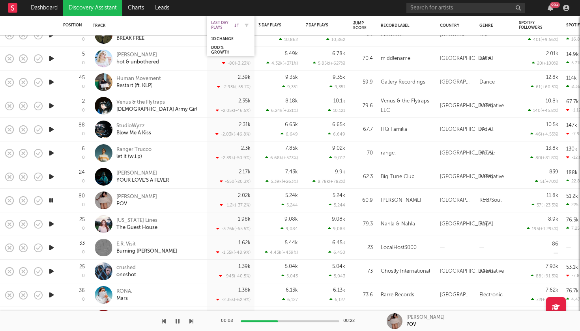
click at [238, 27] on icon at bounding box center [236, 25] width 4 height 4
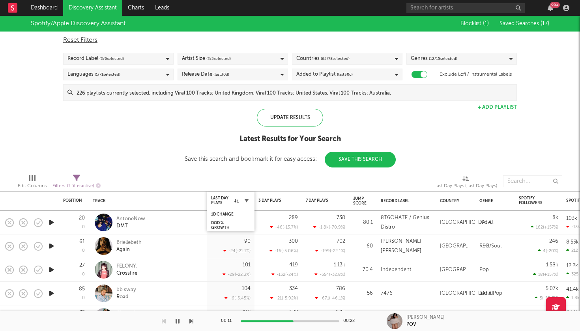
click at [245, 200] on icon "button" at bounding box center [246, 201] width 4 height 4
select select "between"
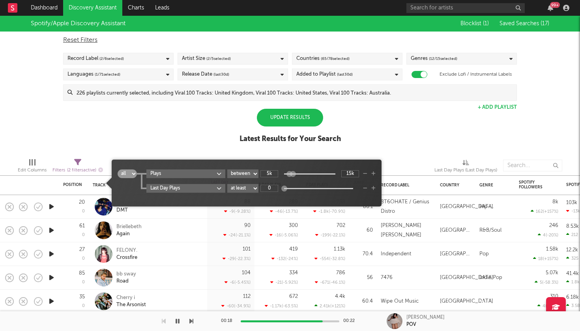
click at [211, 190] on body "Dashboard Discovery Assistant Charts Leads 99 + Notifications Settings Mark all…" at bounding box center [290, 165] width 580 height 331
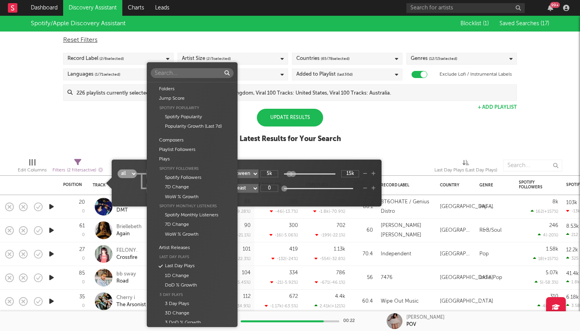
scroll to position [166, 0]
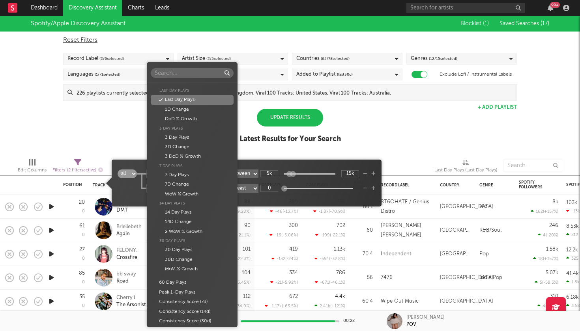
click at [194, 95] on div "Last Day Plays" at bounding box center [192, 99] width 83 height 9
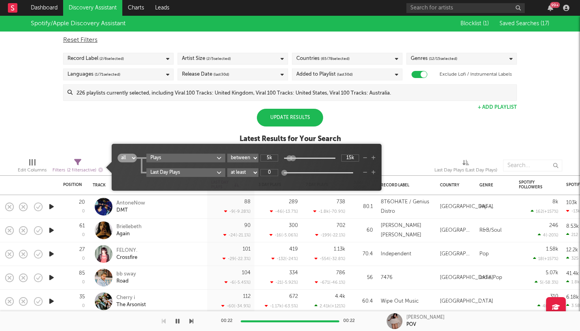
click at [364, 170] on icon "button" at bounding box center [365, 172] width 4 height 5
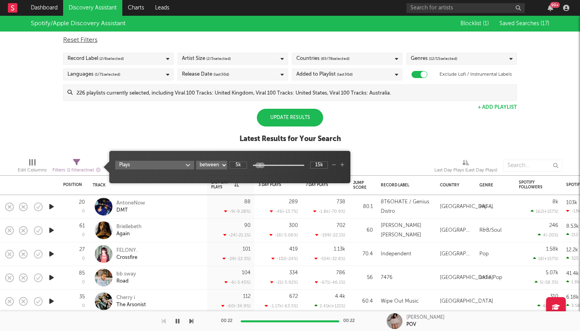
click at [222, 136] on div "Spotify/Apple Discovery Assistant Blocklist ( 1 ) Saved Searches ( 17 ) Reset F…" at bounding box center [290, 84] width 580 height 136
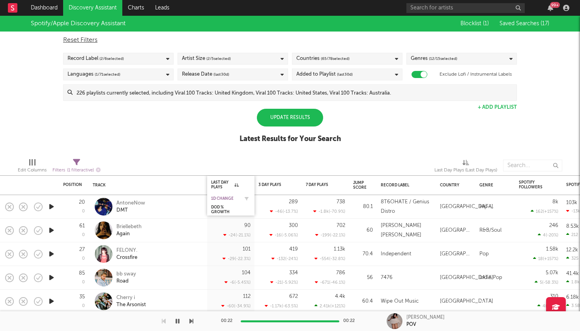
click at [233, 200] on div "1D Change" at bounding box center [225, 198] width 28 height 5
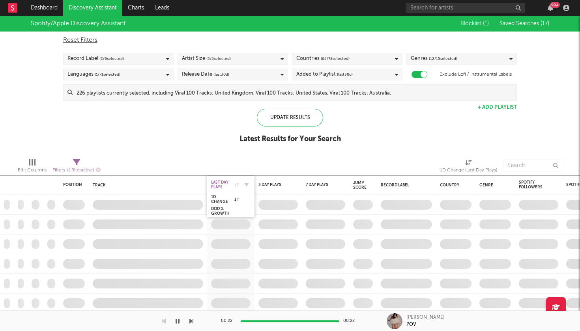
click at [236, 186] on icon at bounding box center [236, 185] width 4 height 4
click at [237, 185] on icon at bounding box center [236, 185] width 4 height 4
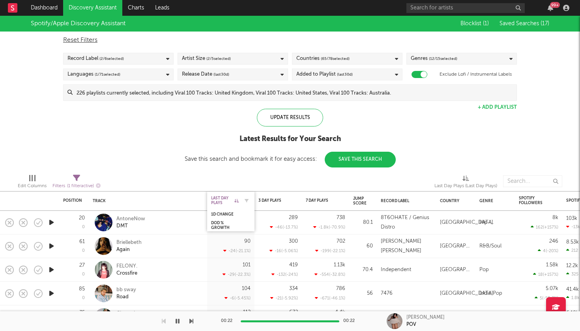
click at [237, 202] on icon at bounding box center [236, 201] width 4 height 4
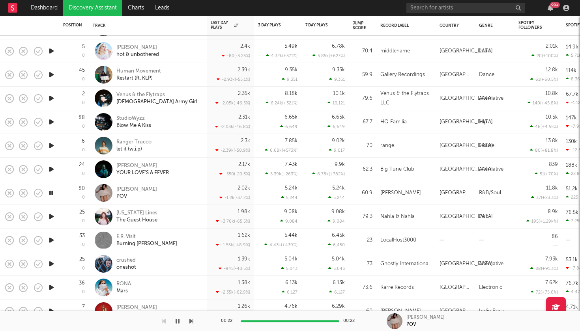
click at [52, 217] on icon "button" at bounding box center [51, 217] width 8 height 10
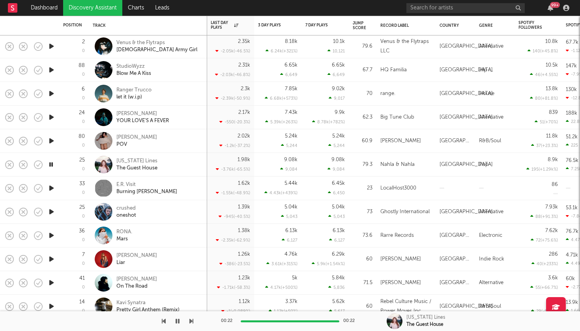
click at [52, 187] on icon "button" at bounding box center [51, 188] width 8 height 10
click at [49, 215] on icon "button" at bounding box center [51, 212] width 8 height 10
click at [50, 236] on icon "button" at bounding box center [51, 236] width 8 height 10
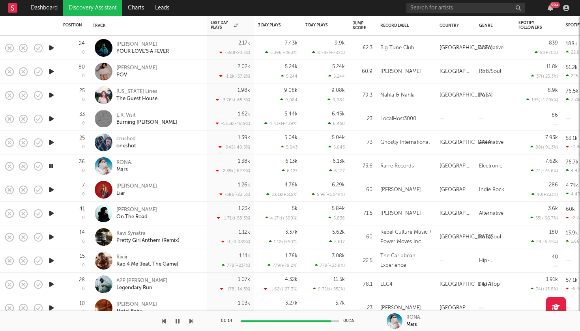
click at [55, 191] on icon "button" at bounding box center [51, 190] width 8 height 10
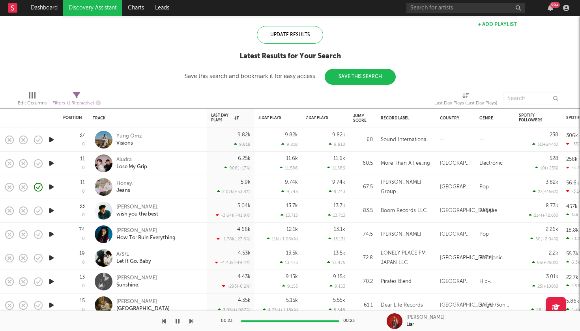
click at [52, 237] on icon "button" at bounding box center [51, 234] width 8 height 10
click at [52, 236] on icon "button" at bounding box center [50, 234] width 7 height 10
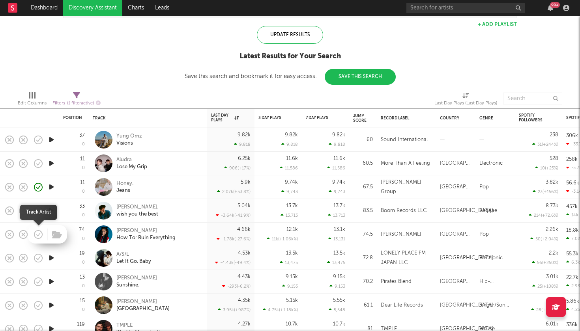
click at [39, 232] on icon "button" at bounding box center [38, 234] width 11 height 11
click at [60, 234] on icon "button" at bounding box center [57, 235] width 10 height 9
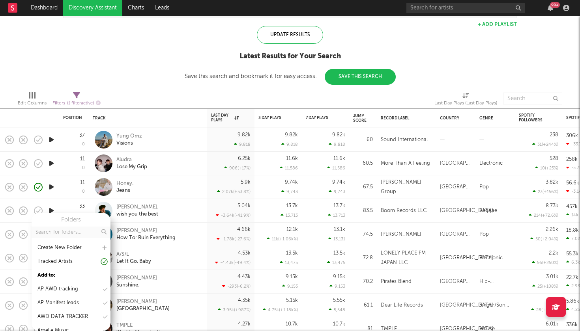
scroll to position [0, 0]
click at [103, 248] on icon at bounding box center [104, 248] width 4 height 5
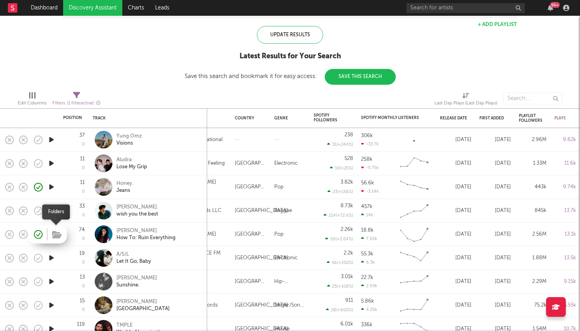
click at [56, 237] on icon "button" at bounding box center [57, 235] width 10 height 9
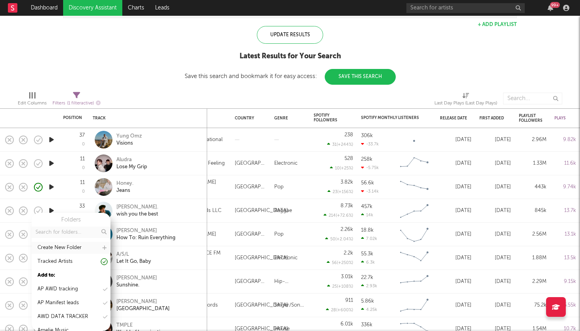
click at [105, 247] on icon at bounding box center [104, 248] width 4 height 5
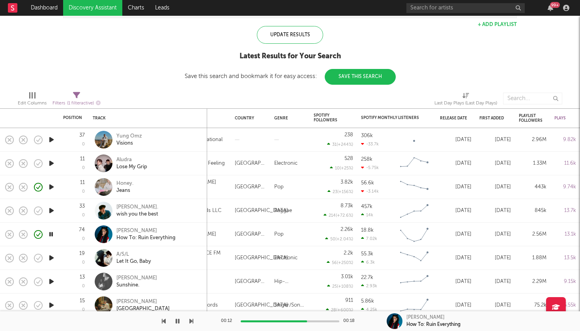
click at [50, 235] on icon "button" at bounding box center [50, 234] width 7 height 10
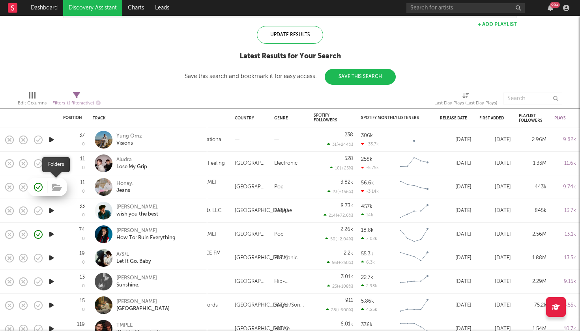
click at [56, 187] on icon "button" at bounding box center [57, 187] width 10 height 9
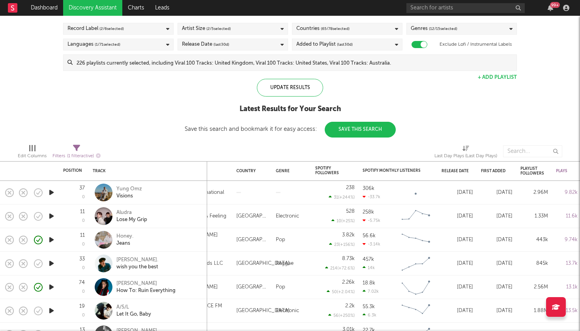
click at [196, 140] on div "Edit Columns Filters ( 1 filter active) Last Day Plays (Last Day Plays)" at bounding box center [290, 150] width 580 height 24
click at [53, 238] on icon "button" at bounding box center [51, 240] width 8 height 10
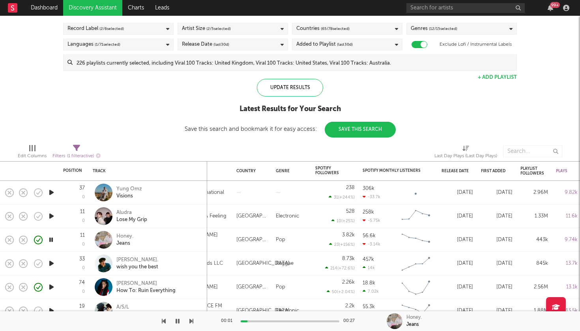
click at [53, 238] on icon "button" at bounding box center [50, 240] width 7 height 10
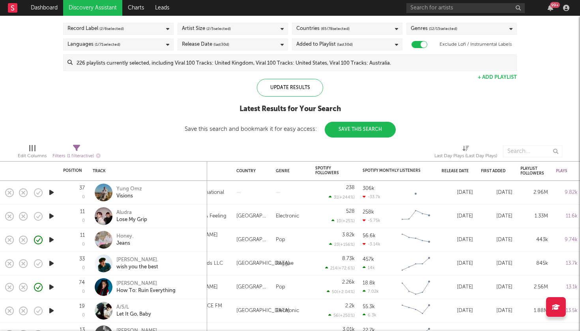
click at [52, 288] on icon "button" at bounding box center [51, 287] width 8 height 10
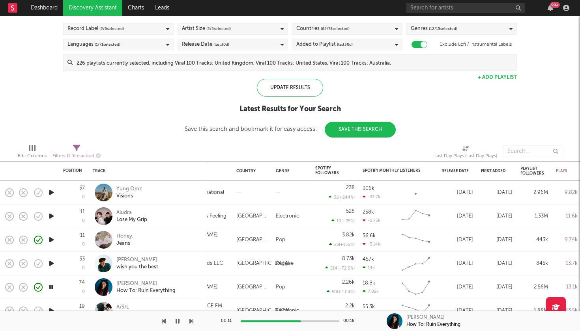
click at [52, 288] on icon "button" at bounding box center [50, 287] width 7 height 10
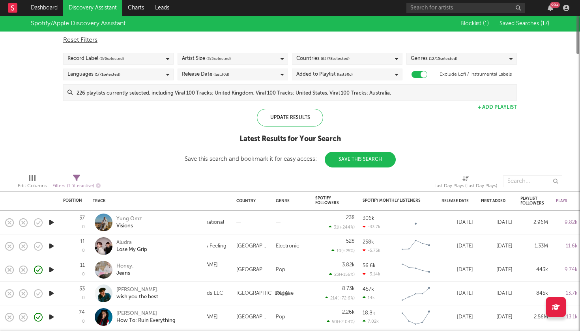
click at [166, 142] on div "Spotify/Apple Discovery Assistant Blocklist ( 1 ) Saved Searches ( 17 ) Reset F…" at bounding box center [290, 92] width 580 height 152
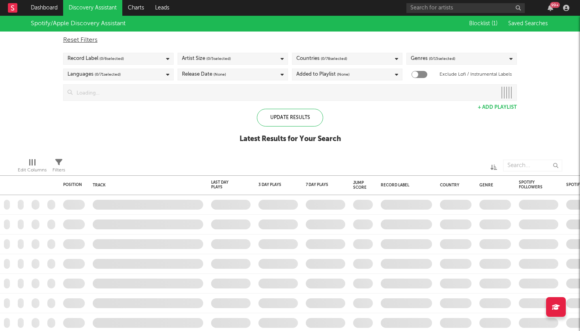
checkbox input "true"
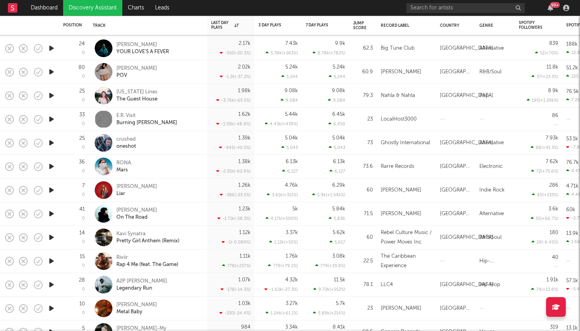
click at [52, 215] on icon "button" at bounding box center [51, 214] width 8 height 10
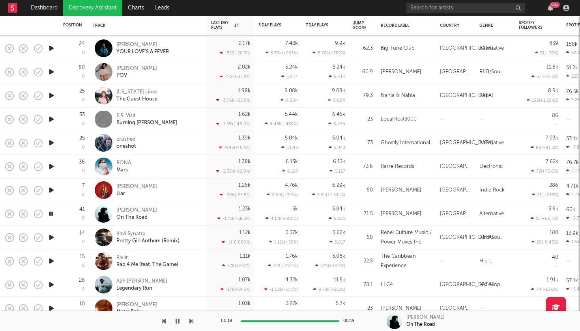
click at [52, 216] on icon "button" at bounding box center [50, 214] width 7 height 10
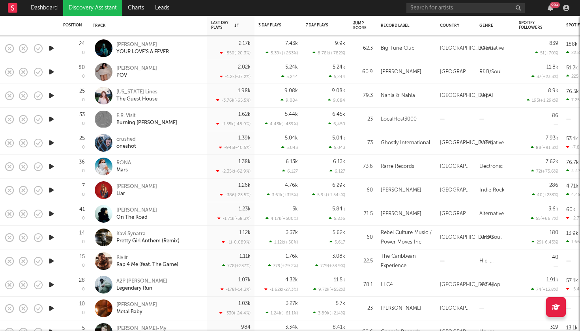
click at [52, 216] on icon "button" at bounding box center [51, 214] width 8 height 10
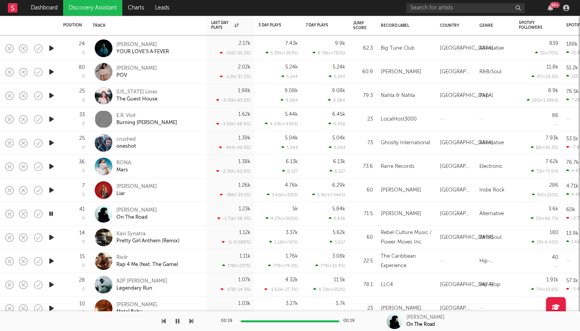
click at [52, 237] on icon "button" at bounding box center [51, 238] width 8 height 10
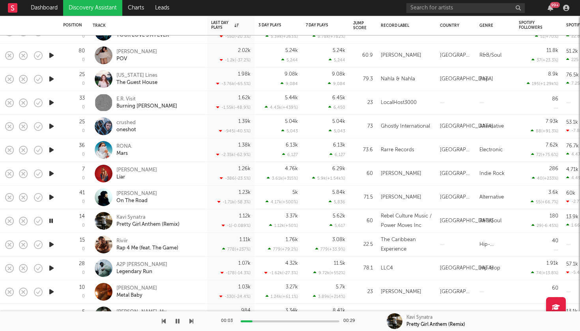
click at [52, 243] on icon "button" at bounding box center [51, 245] width 8 height 10
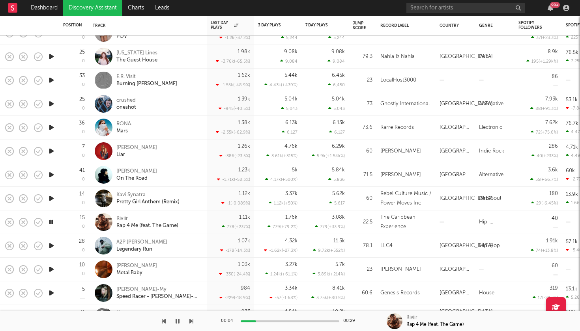
click at [51, 244] on icon "button" at bounding box center [51, 246] width 8 height 10
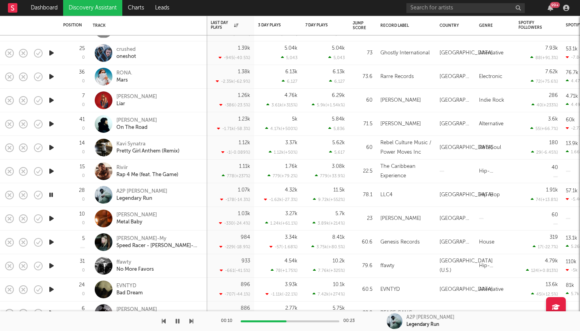
click at [51, 219] on icon "button" at bounding box center [51, 219] width 8 height 10
click at [340, 24] on icon "button" at bounding box center [341, 25] width 4 height 4
click at [342, 40] on icon "button" at bounding box center [341, 39] width 4 height 4
click at [340, 39] on icon "button" at bounding box center [341, 39] width 4 height 4
click at [53, 240] on icon "button" at bounding box center [51, 242] width 8 height 10
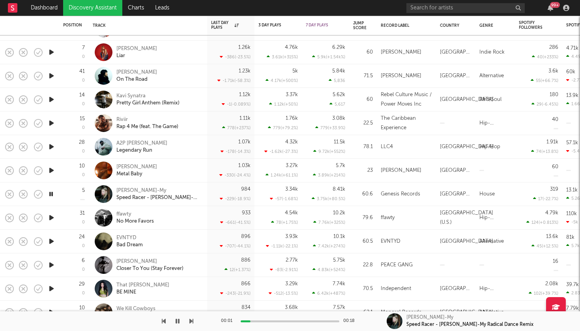
click at [53, 219] on icon "button" at bounding box center [51, 218] width 8 height 10
click at [52, 244] on icon "button" at bounding box center [51, 242] width 8 height 10
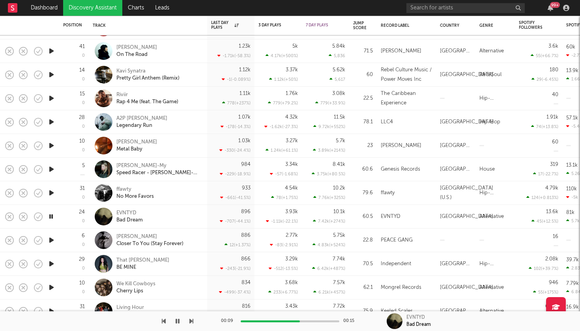
click at [190, 320] on icon "button" at bounding box center [191, 321] width 4 height 6
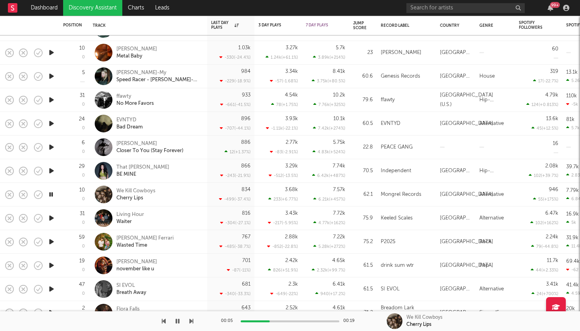
click at [51, 218] on icon "button" at bounding box center [51, 218] width 8 height 10
click at [51, 243] on icon "button" at bounding box center [51, 242] width 8 height 10
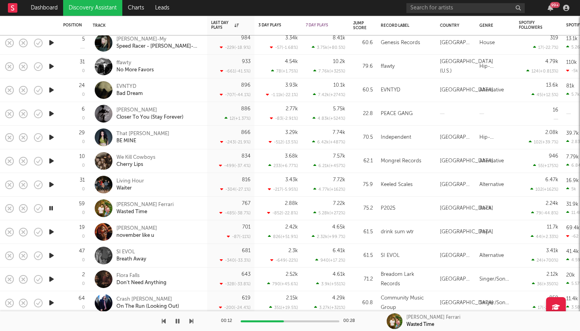
click at [54, 232] on icon "button" at bounding box center [51, 232] width 8 height 10
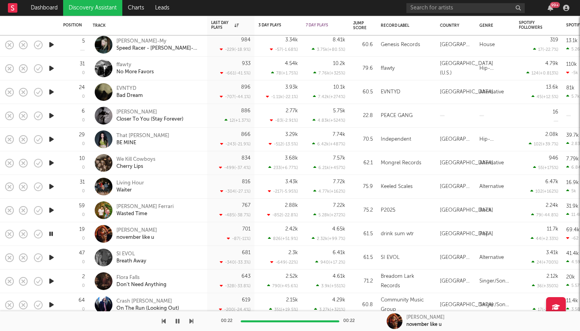
click at [54, 232] on icon "button" at bounding box center [50, 234] width 7 height 10
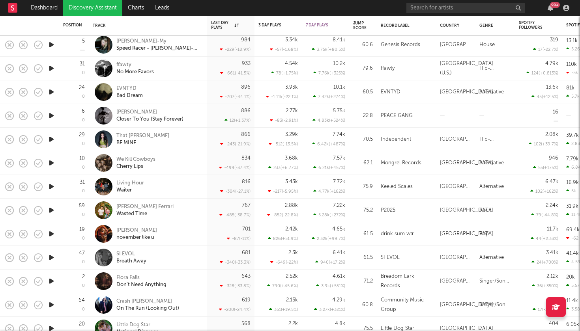
click at [54, 232] on icon "button" at bounding box center [51, 234] width 8 height 10
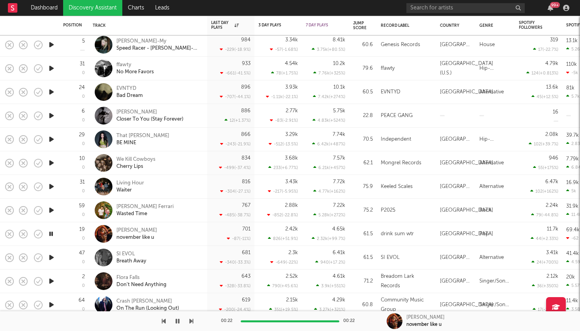
click at [52, 257] on icon "button" at bounding box center [51, 258] width 8 height 10
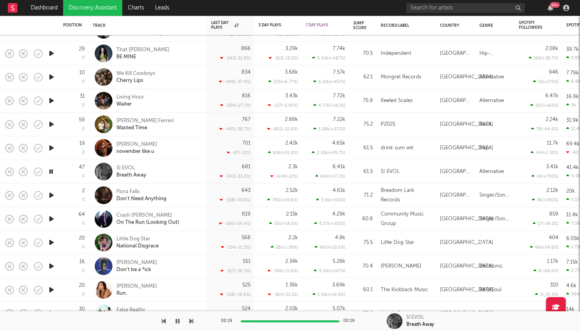
click at [52, 196] on icon "button" at bounding box center [51, 195] width 8 height 10
click at [52, 196] on icon "button" at bounding box center [50, 195] width 7 height 10
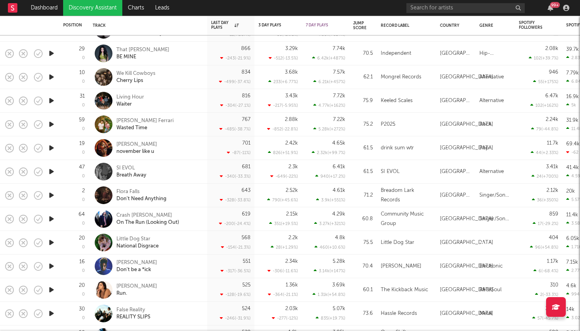
click at [52, 174] on icon "button" at bounding box center [51, 172] width 8 height 10
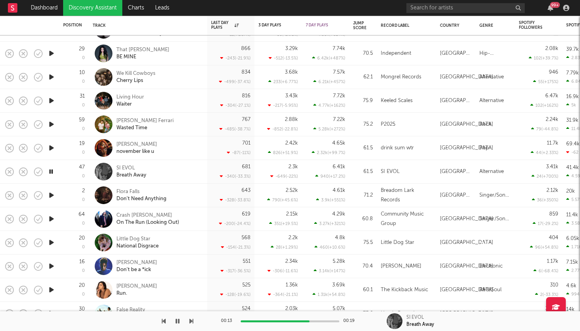
click at [52, 174] on icon "button" at bounding box center [50, 172] width 7 height 10
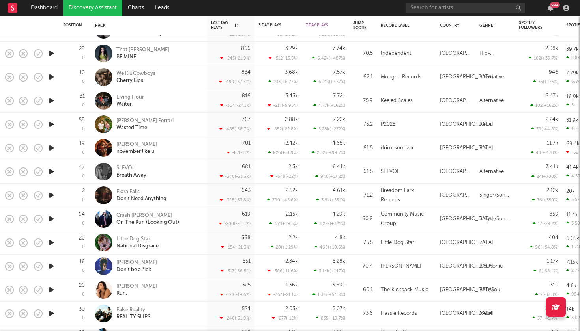
click at [53, 174] on icon "button" at bounding box center [51, 172] width 8 height 10
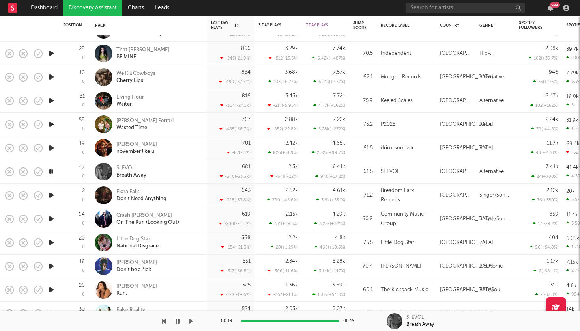
click at [50, 197] on icon "button" at bounding box center [51, 195] width 8 height 10
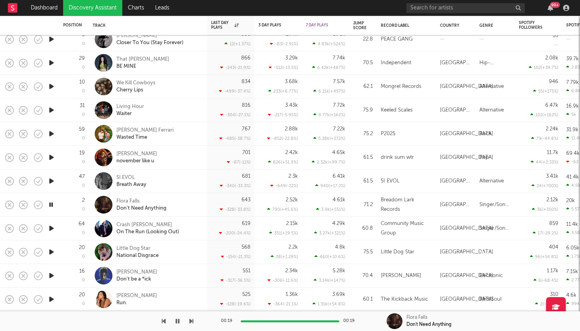
click at [51, 177] on icon "button" at bounding box center [51, 181] width 8 height 10
click at [52, 182] on icon "button" at bounding box center [50, 181] width 7 height 10
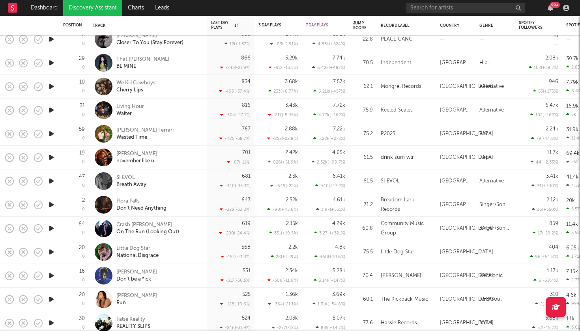
click at [52, 231] on icon "button" at bounding box center [51, 229] width 8 height 10
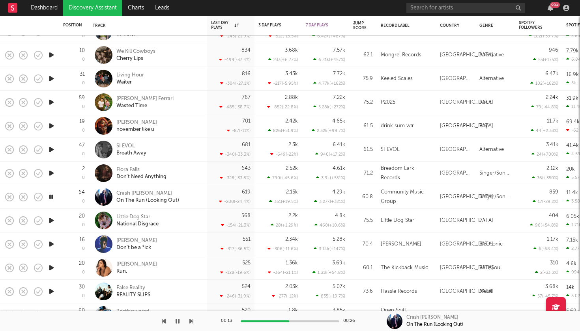
click at [52, 223] on icon "button" at bounding box center [51, 221] width 8 height 10
click at [54, 223] on icon "button" at bounding box center [50, 221] width 7 height 10
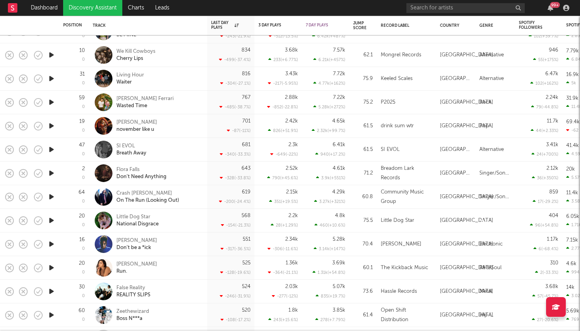
click at [54, 245] on icon "button" at bounding box center [51, 244] width 8 height 10
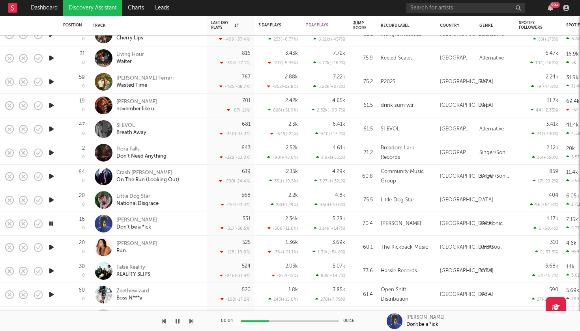
click at [51, 249] on icon "button" at bounding box center [51, 248] width 8 height 10
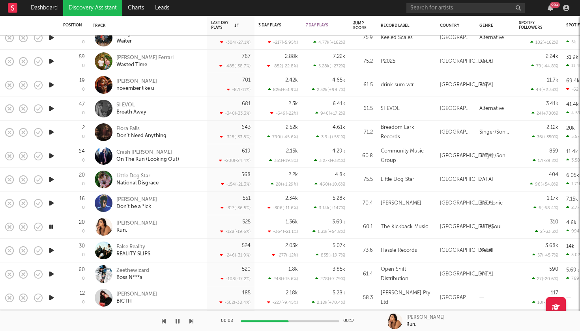
click at [50, 251] on icon "button" at bounding box center [51, 251] width 8 height 10
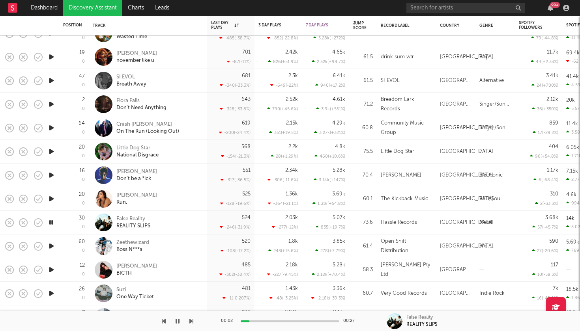
click at [52, 248] on icon "button" at bounding box center [51, 246] width 8 height 10
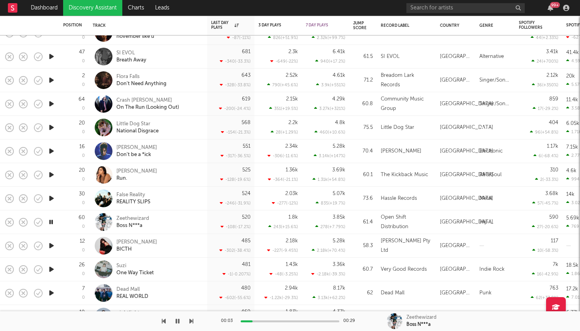
click at [51, 246] on icon "button" at bounding box center [51, 246] width 8 height 10
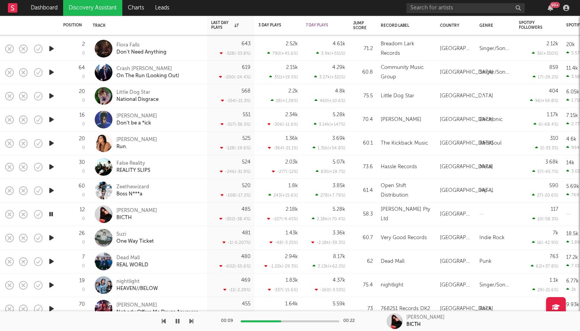
click at [51, 237] on icon "button" at bounding box center [51, 238] width 8 height 10
click at [51, 236] on icon "button" at bounding box center [50, 238] width 7 height 10
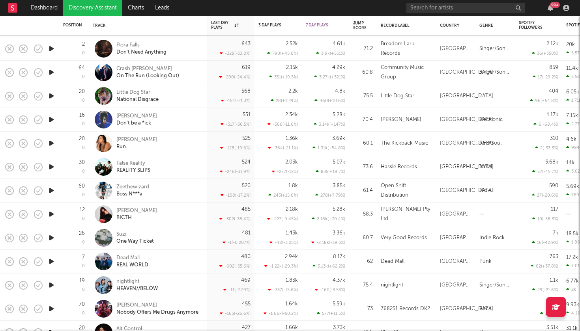
click at [52, 261] on icon "button" at bounding box center [51, 262] width 8 height 10
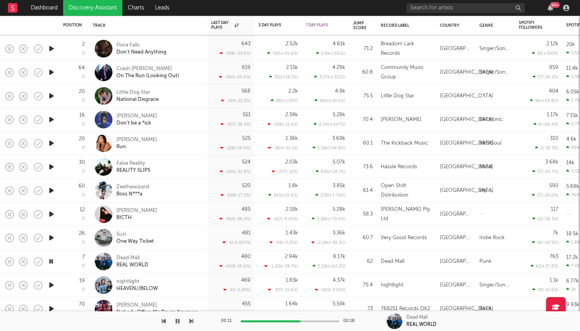
click at [52, 263] on icon "button" at bounding box center [50, 262] width 7 height 10
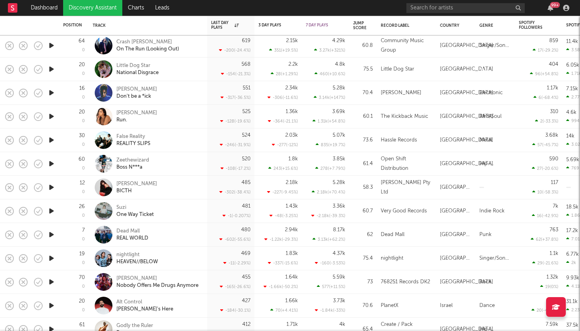
click at [50, 259] on icon "button" at bounding box center [51, 259] width 8 height 10
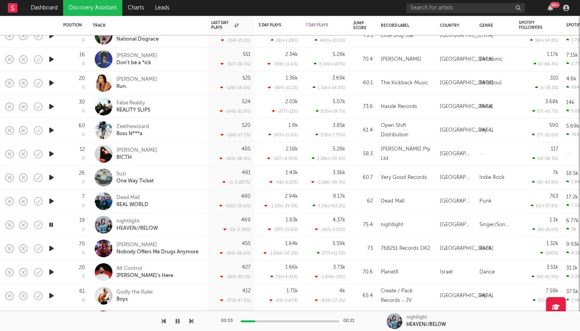
click at [52, 251] on icon "button" at bounding box center [51, 249] width 8 height 10
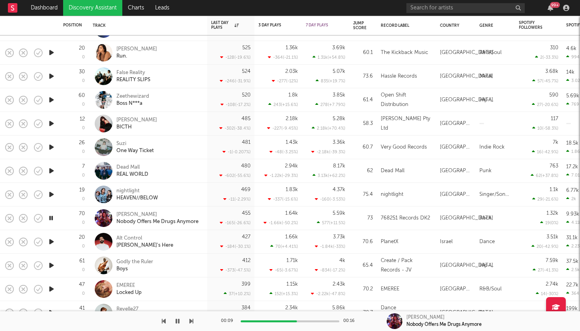
click at [54, 243] on icon "button" at bounding box center [51, 242] width 8 height 10
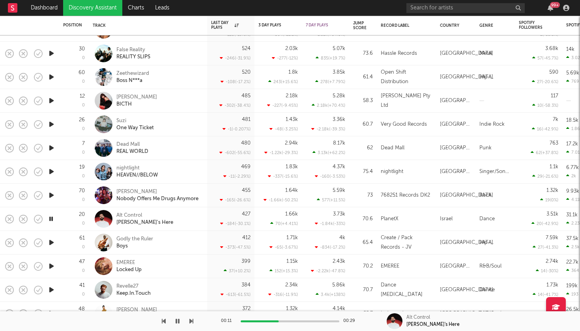
click at [52, 242] on icon "button" at bounding box center [51, 243] width 8 height 10
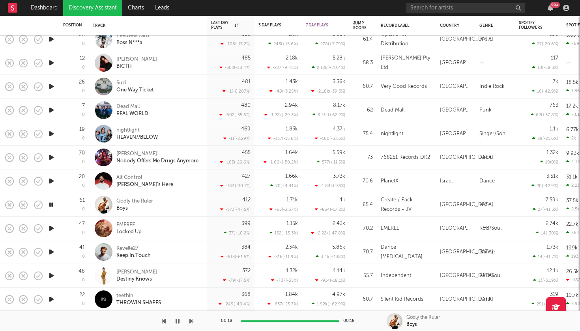
click at [52, 227] on icon "button" at bounding box center [51, 229] width 8 height 10
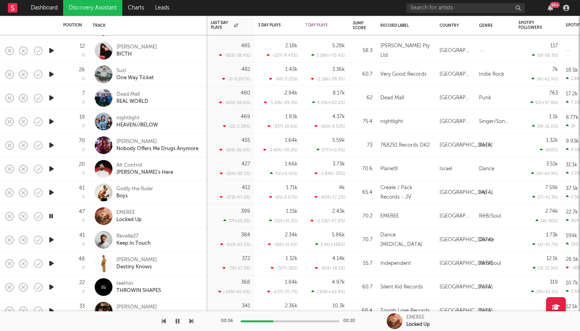
click at [51, 239] on icon "button" at bounding box center [51, 240] width 8 height 10
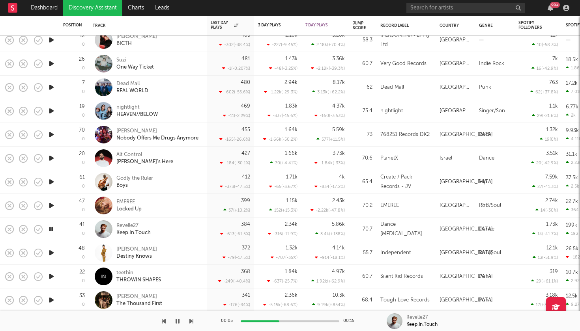
click at [52, 253] on icon "button" at bounding box center [51, 253] width 8 height 10
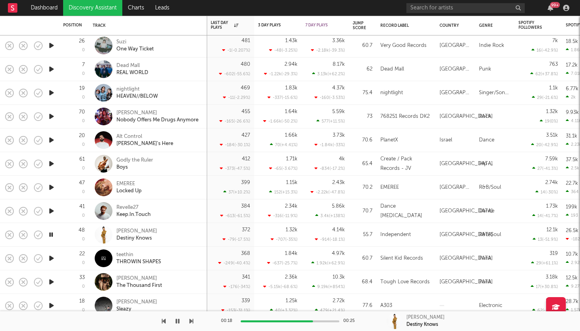
click at [192, 323] on icon "button" at bounding box center [191, 321] width 4 height 6
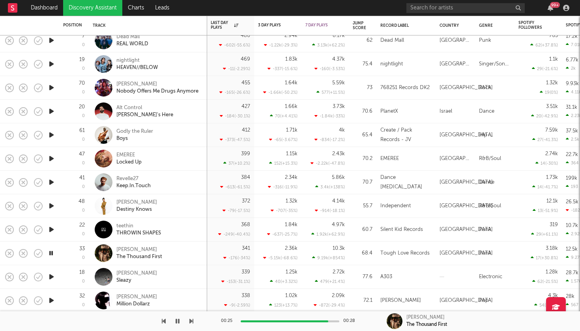
click at [190, 323] on icon "button" at bounding box center [191, 321] width 4 height 6
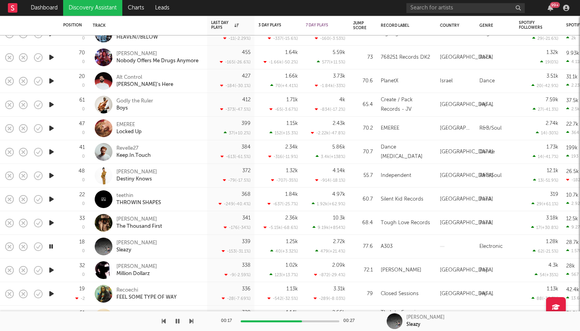
click at [51, 222] on icon "button" at bounding box center [51, 223] width 8 height 10
click at [52, 272] on icon "button" at bounding box center [51, 270] width 8 height 10
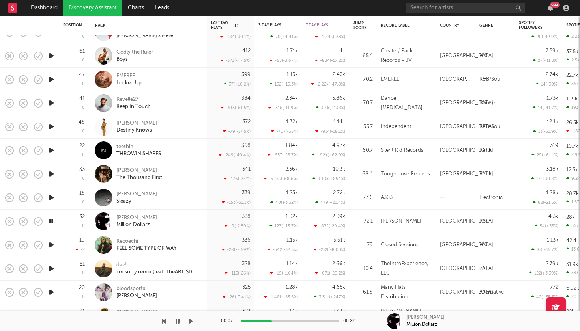
click at [191, 321] on icon "button" at bounding box center [191, 321] width 4 height 6
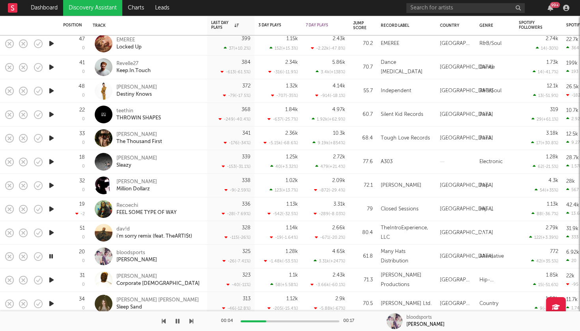
click at [191, 321] on icon "button" at bounding box center [191, 321] width 4 height 6
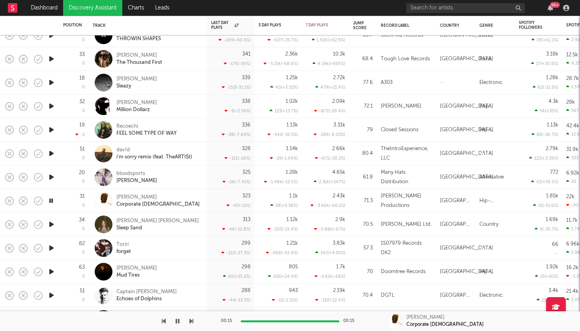
click at [54, 225] on icon "button" at bounding box center [51, 225] width 8 height 10
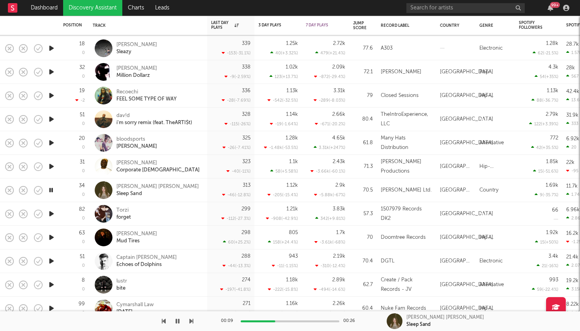
click at [52, 215] on icon "button" at bounding box center [51, 214] width 8 height 10
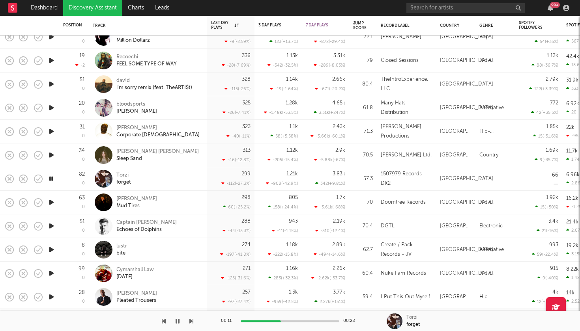
click at [54, 205] on icon "button" at bounding box center [51, 203] width 8 height 10
click at [50, 226] on icon "button" at bounding box center [51, 226] width 8 height 10
click at [53, 250] on icon "button" at bounding box center [51, 250] width 8 height 10
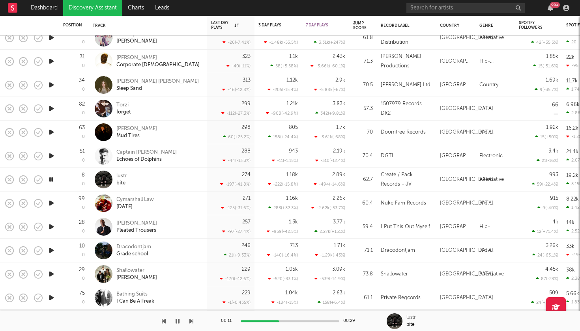
click at [52, 202] on icon "button" at bounding box center [51, 203] width 8 height 10
click at [50, 229] on icon "button" at bounding box center [51, 227] width 8 height 10
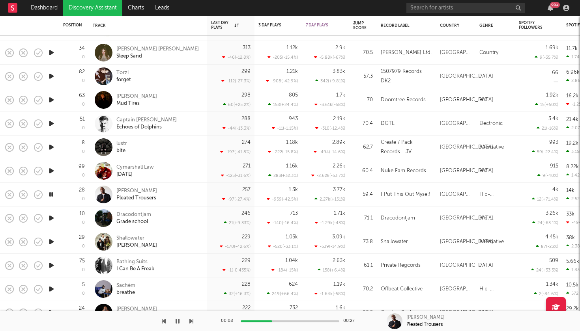
click at [54, 219] on icon "button" at bounding box center [51, 218] width 8 height 10
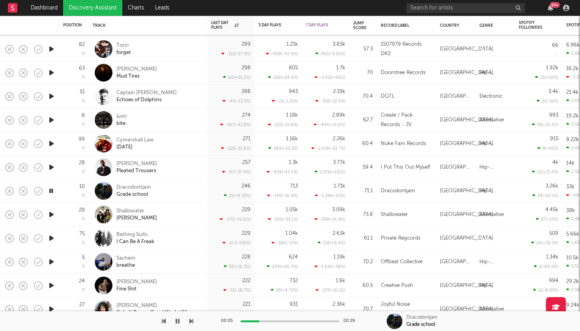
click at [52, 218] on icon "button" at bounding box center [51, 215] width 8 height 10
click at [53, 238] on icon "button" at bounding box center [51, 238] width 8 height 10
click at [53, 238] on icon "button" at bounding box center [50, 238] width 7 height 10
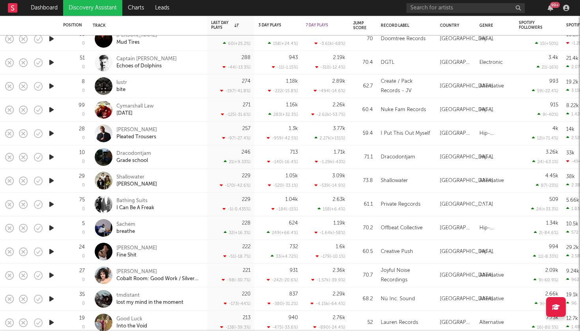
click at [52, 229] on icon "button" at bounding box center [51, 228] width 8 height 10
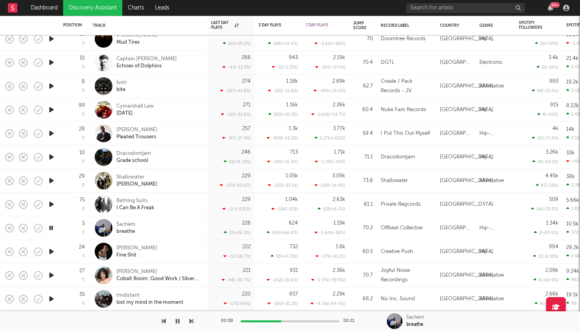
click at [50, 254] on icon "button" at bounding box center [51, 252] width 8 height 10
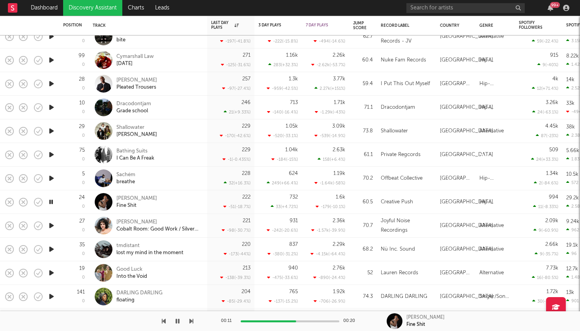
click at [51, 225] on icon "button" at bounding box center [51, 226] width 8 height 10
click at [51, 251] on icon "button" at bounding box center [51, 249] width 8 height 10
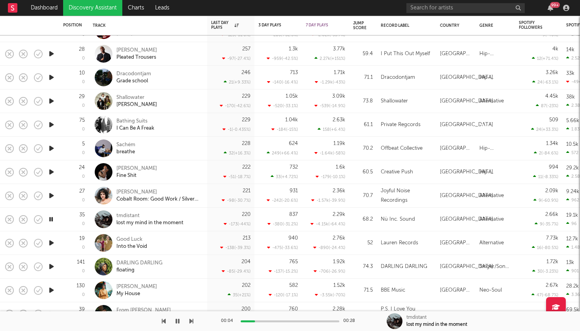
click at [52, 246] on icon "button" at bounding box center [51, 243] width 8 height 10
click at [52, 244] on icon "button" at bounding box center [50, 243] width 7 height 10
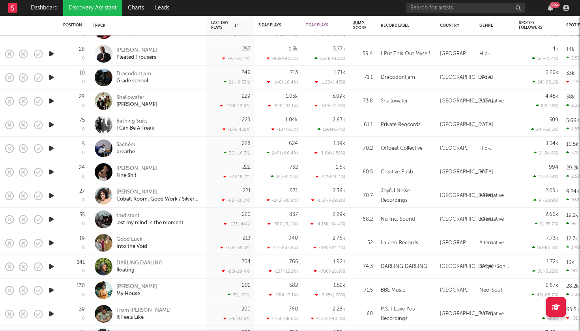
click at [52, 244] on icon "button" at bounding box center [51, 243] width 8 height 10
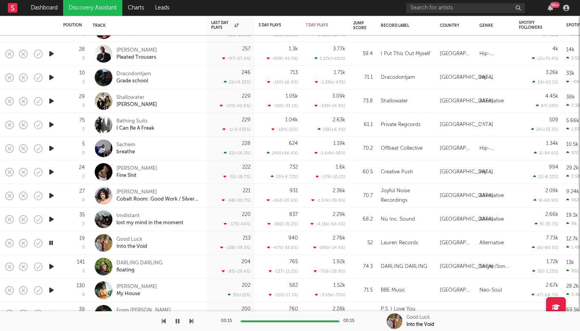
click at [51, 265] on icon "button" at bounding box center [51, 267] width 8 height 10
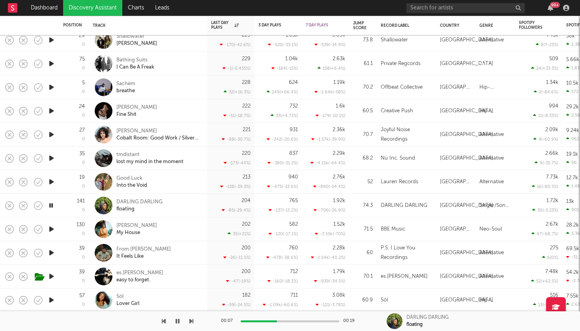
click at [49, 230] on icon "button" at bounding box center [51, 229] width 8 height 10
click at [49, 230] on icon "button" at bounding box center [50, 229] width 7 height 10
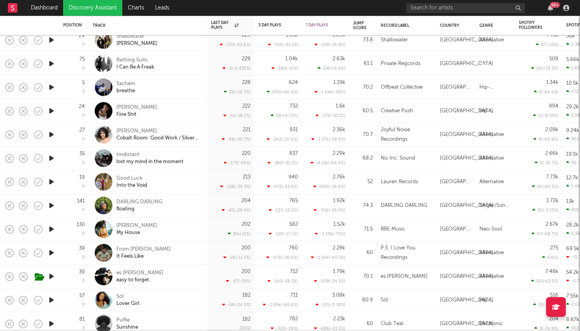
click at [53, 231] on icon "button" at bounding box center [51, 229] width 8 height 10
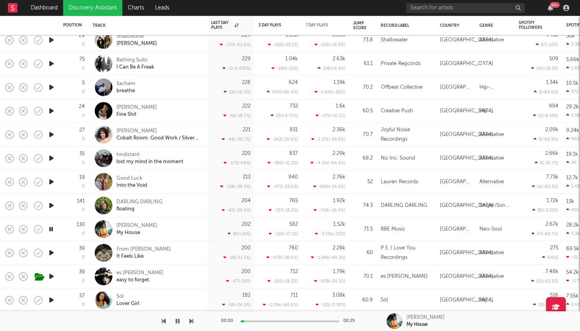
click at [54, 253] on icon "button" at bounding box center [51, 253] width 8 height 10
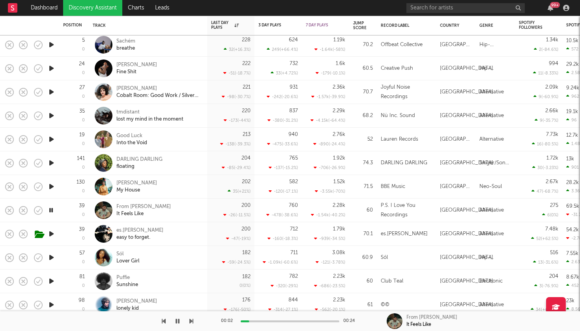
click at [52, 234] on icon "button" at bounding box center [51, 234] width 8 height 10
click at [193, 320] on icon "button" at bounding box center [191, 321] width 4 height 6
click at [192, 317] on button "button" at bounding box center [191, 322] width 4 height 20
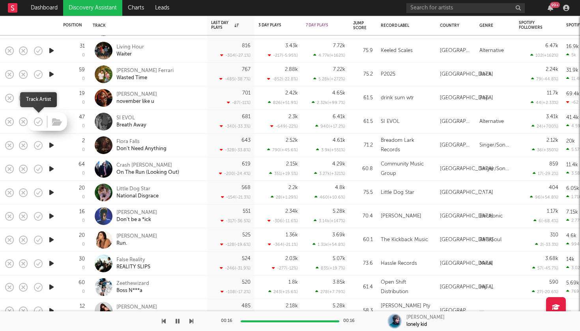
click at [39, 125] on icon "button" at bounding box center [38, 121] width 11 height 11
click at [58, 121] on icon "button" at bounding box center [57, 122] width 10 height 9
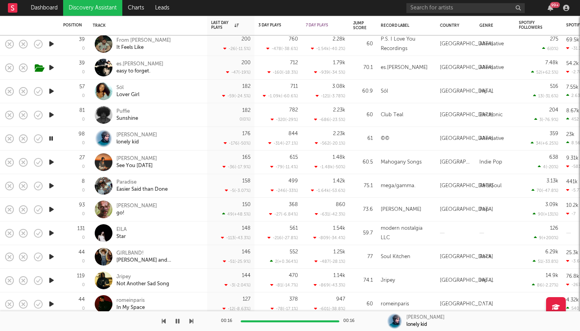
click at [51, 163] on icon "button" at bounding box center [51, 162] width 8 height 10
click at [192, 324] on icon "button" at bounding box center [191, 321] width 4 height 6
click at [192, 323] on icon "button" at bounding box center [191, 321] width 4 height 6
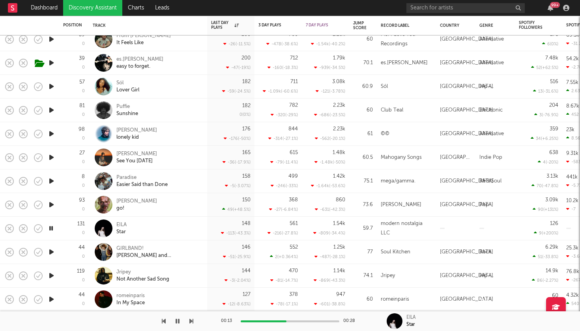
click at [191, 323] on icon "button" at bounding box center [191, 321] width 4 height 6
click at [193, 325] on button "button" at bounding box center [191, 322] width 4 height 20
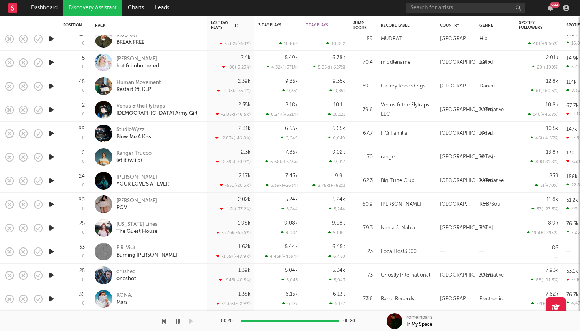
click at [105, 2] on link "Discovery Assistant" at bounding box center [92, 8] width 59 height 16
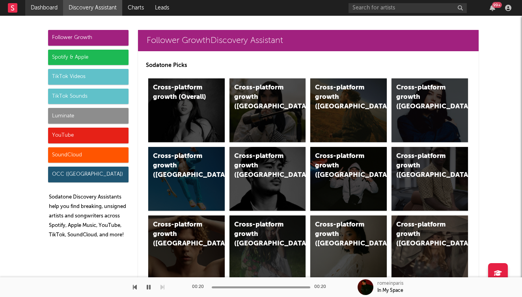
click at [53, 12] on link "Dashboard" at bounding box center [44, 8] width 38 height 16
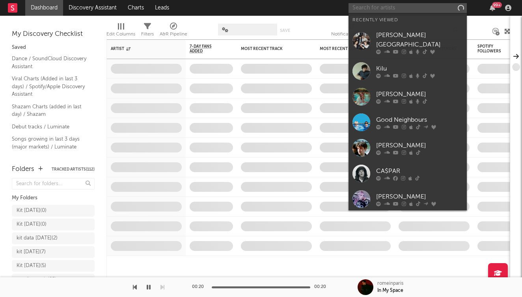
click at [364, 11] on input "text" at bounding box center [408, 8] width 118 height 10
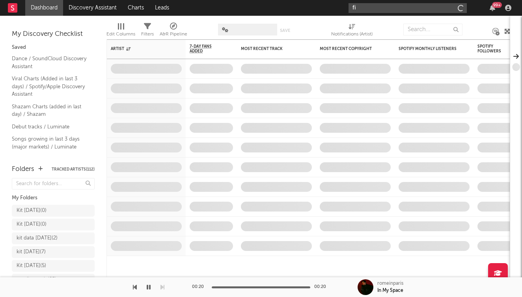
type input "f"
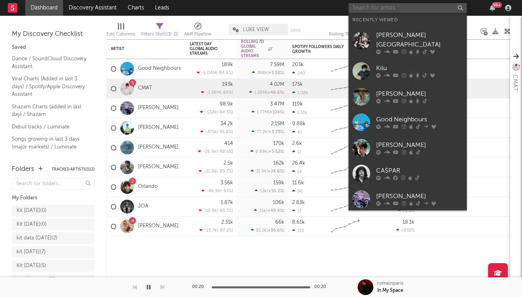
type input "e"
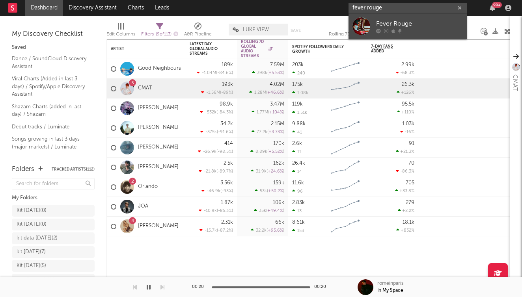
type input "fever rouge"
click at [392, 22] on div "Fever Rouge" at bounding box center [419, 23] width 87 height 9
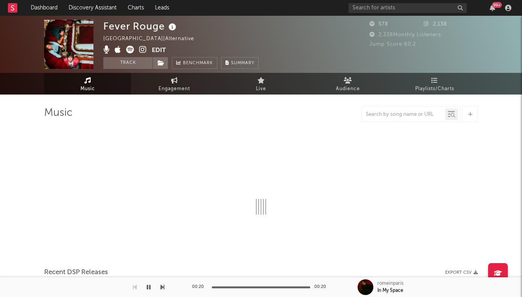
select select "1w"
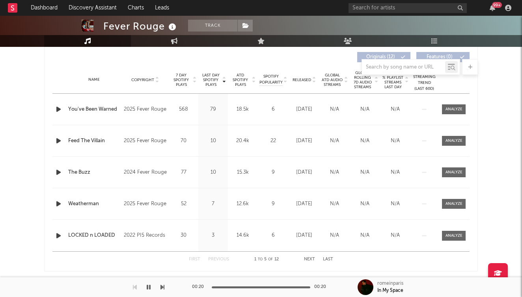
scroll to position [299, 0]
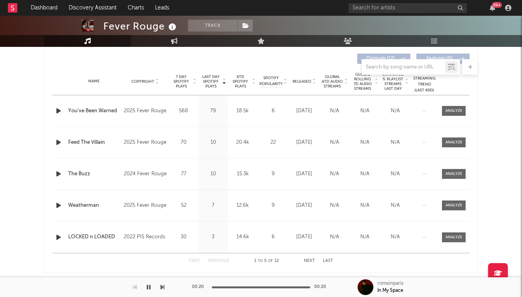
click at [60, 111] on icon "button" at bounding box center [58, 111] width 8 height 10
click at [60, 175] on icon "button" at bounding box center [58, 174] width 8 height 10
click at [60, 146] on icon "button" at bounding box center [58, 143] width 8 height 10
click at [59, 144] on icon "button" at bounding box center [57, 143] width 7 height 10
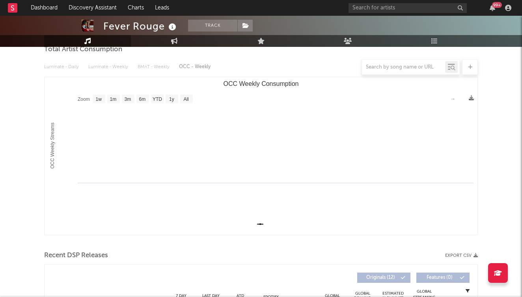
scroll to position [30, 0]
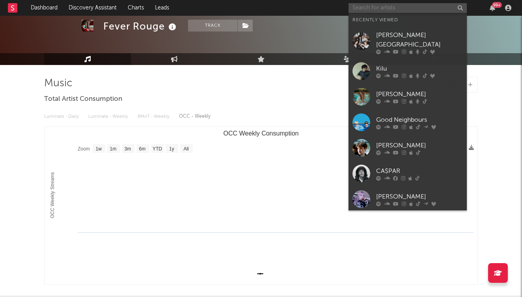
click at [372, 5] on input "text" at bounding box center [408, 8] width 118 height 10
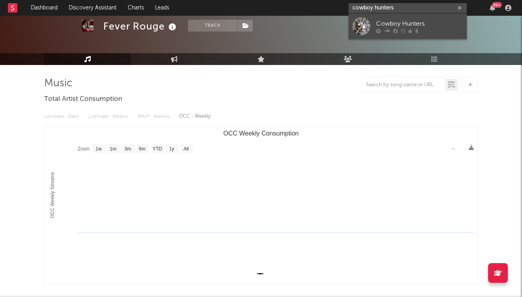
type input "cowboy hunters"
click at [396, 23] on div "Cowboy Hunters" at bounding box center [419, 23] width 87 height 9
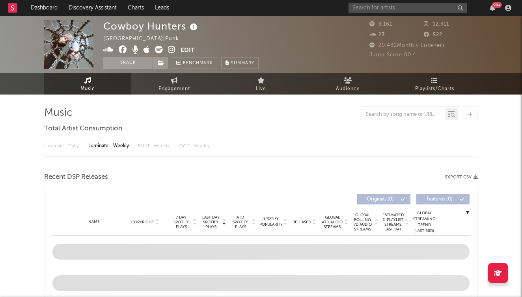
select select "6m"
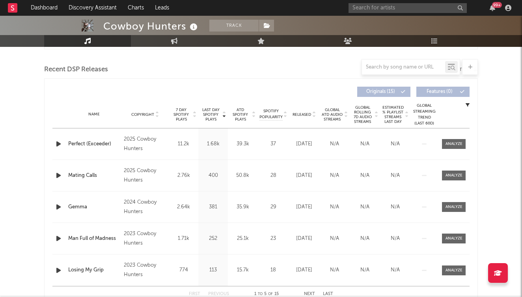
scroll to position [270, 0]
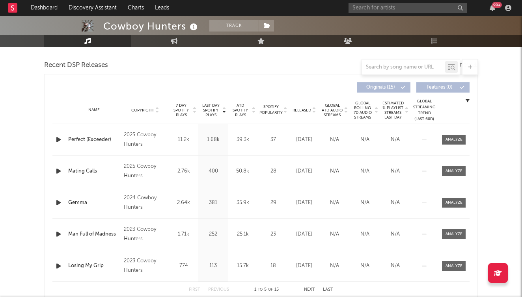
click at [58, 140] on icon "button" at bounding box center [58, 140] width 8 height 10
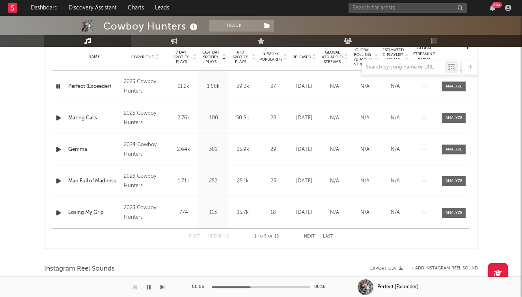
scroll to position [321, 0]
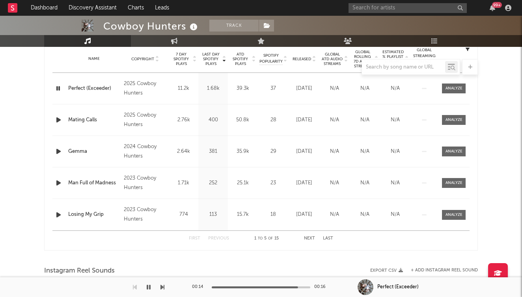
click at [60, 123] on icon "button" at bounding box center [58, 120] width 8 height 10
click at [58, 119] on icon "button" at bounding box center [57, 120] width 7 height 10
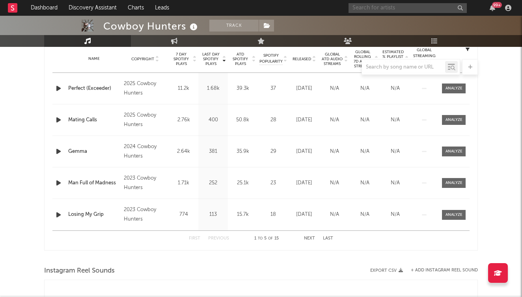
click at [395, 9] on input "text" at bounding box center [408, 8] width 118 height 10
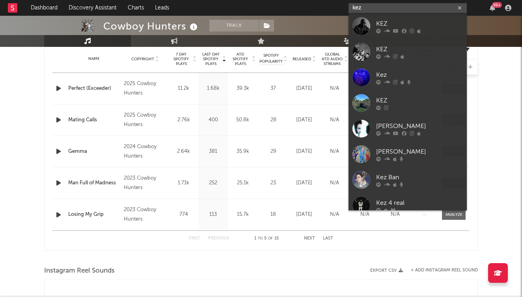
type input "kez"
click at [405, 11] on input "kez" at bounding box center [408, 8] width 118 height 10
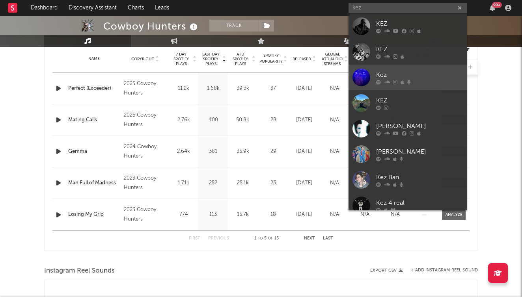
click at [399, 75] on div "Kez" at bounding box center [419, 74] width 87 height 9
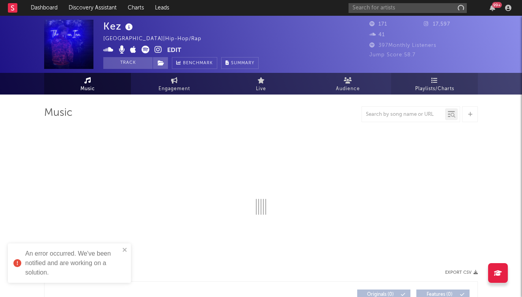
select select "1w"
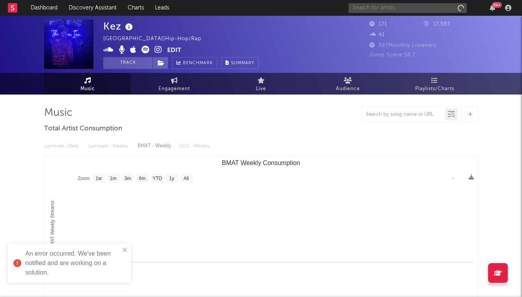
click at [390, 8] on input "text" at bounding box center [408, 8] width 118 height 10
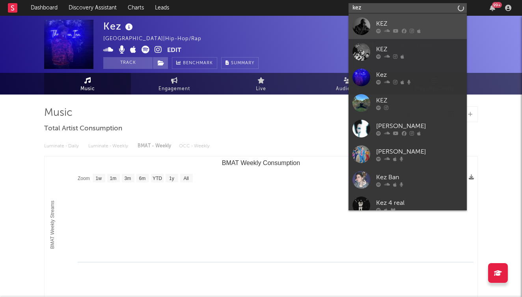
type input "kez"
click at [400, 23] on div "KEZ" at bounding box center [419, 23] width 87 height 9
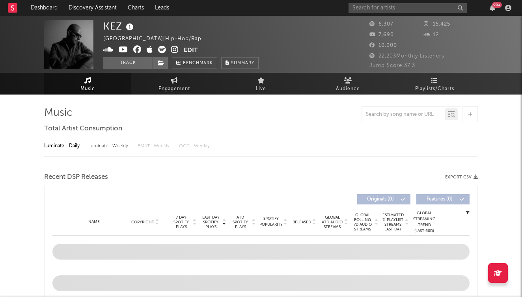
select select "6m"
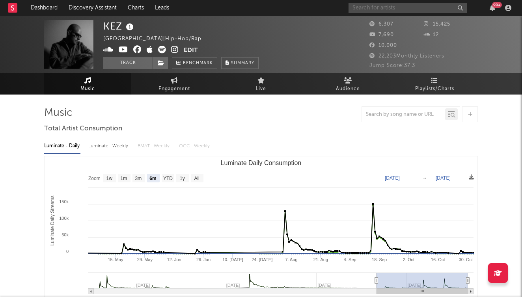
click at [407, 10] on input "text" at bounding box center [408, 8] width 118 height 10
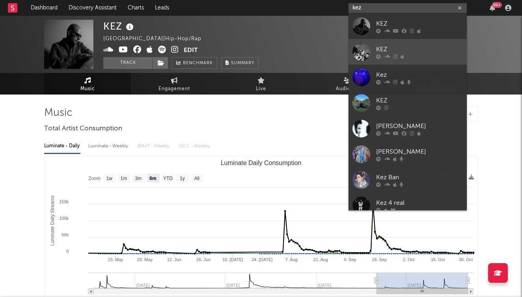
type input "kez"
click at [398, 53] on div "KEZ" at bounding box center [419, 49] width 87 height 9
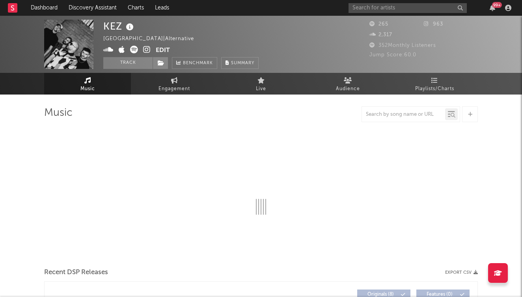
select select "1w"
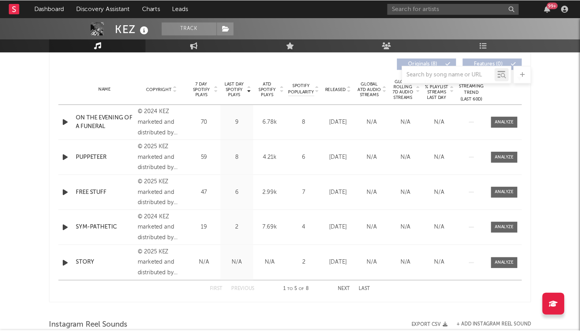
scroll to position [299, 0]
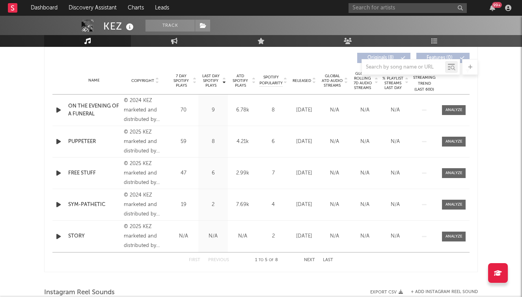
click at [62, 111] on icon "button" at bounding box center [58, 110] width 8 height 10
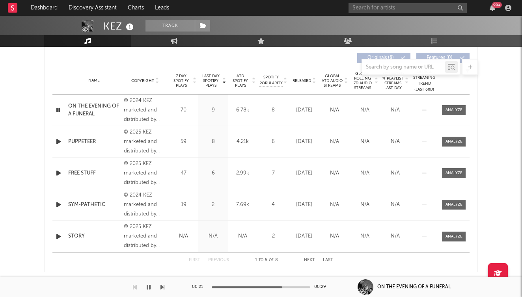
click at [59, 142] on icon "button" at bounding box center [58, 142] width 8 height 10
click at [58, 142] on icon "button" at bounding box center [57, 142] width 7 height 10
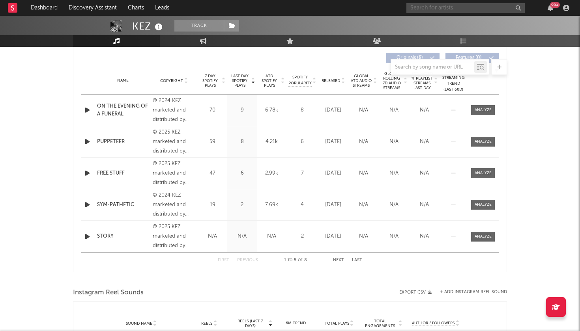
click at [456, 9] on input "text" at bounding box center [465, 8] width 118 height 10
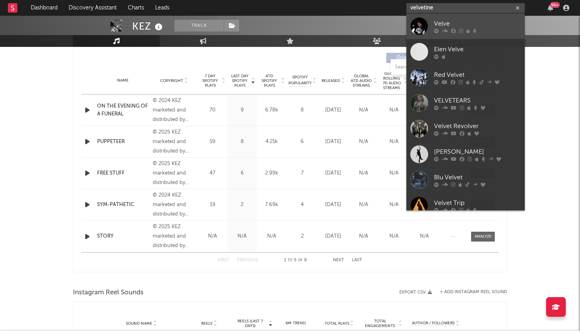
type input "velvetine"
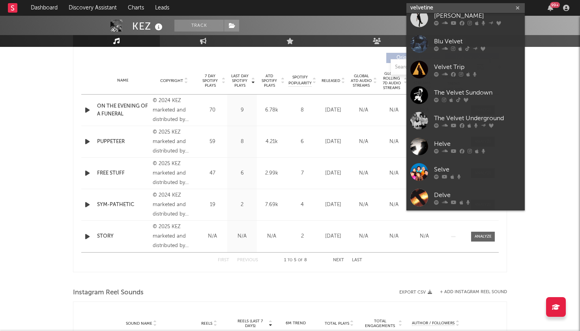
scroll to position [136, 0]
click at [517, 6] on icon "button" at bounding box center [517, 8] width 4 height 5
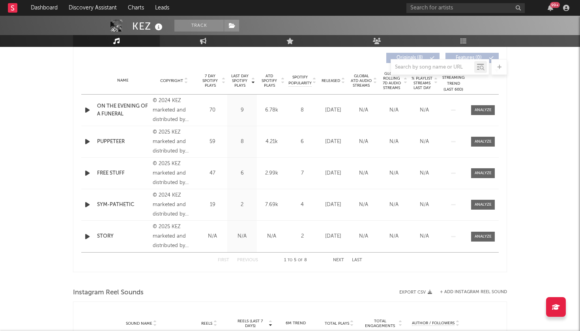
click at [10, 8] on rect at bounding box center [12, 7] width 9 height 9
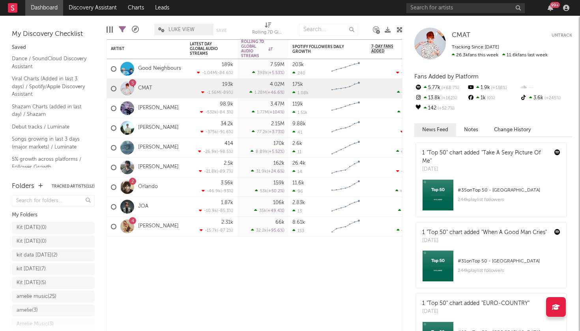
click at [76, 185] on button "Tracked Artists ( 112 )" at bounding box center [73, 187] width 43 height 4
click at [77, 186] on button "Tracked Artists ( 112 )" at bounding box center [73, 187] width 43 height 4
click at [79, 185] on button "Tracked Artists ( 112 )" at bounding box center [73, 187] width 43 height 4
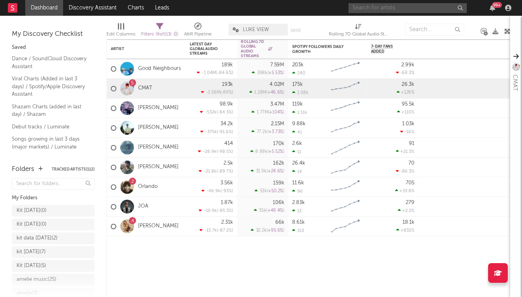
click at [414, 8] on input "text" at bounding box center [408, 8] width 118 height 10
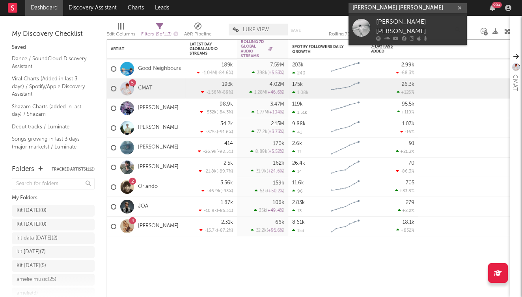
type input "Jesse James Solomon"
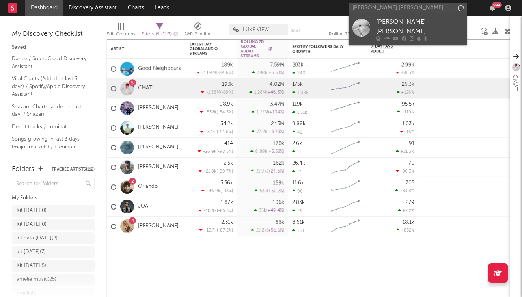
drag, startPoint x: 419, startPoint y: 13, endPoint x: 444, endPoint y: 28, distance: 29.0
click at [444, 28] on div "Jesse James Solomon" at bounding box center [419, 26] width 87 height 19
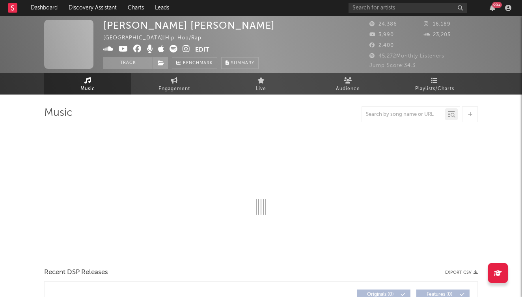
select select "6m"
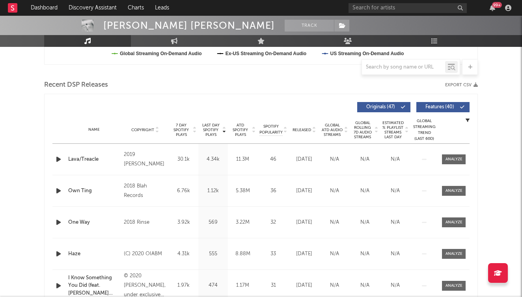
scroll to position [261, 0]
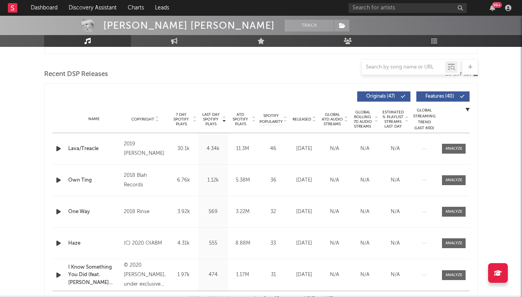
click at [59, 212] on icon "button" at bounding box center [58, 212] width 8 height 10
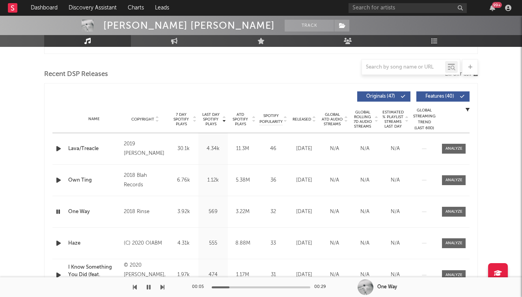
click at [58, 212] on icon "button" at bounding box center [57, 212] width 7 height 10
